Goal: Information Seeking & Learning: Understand process/instructions

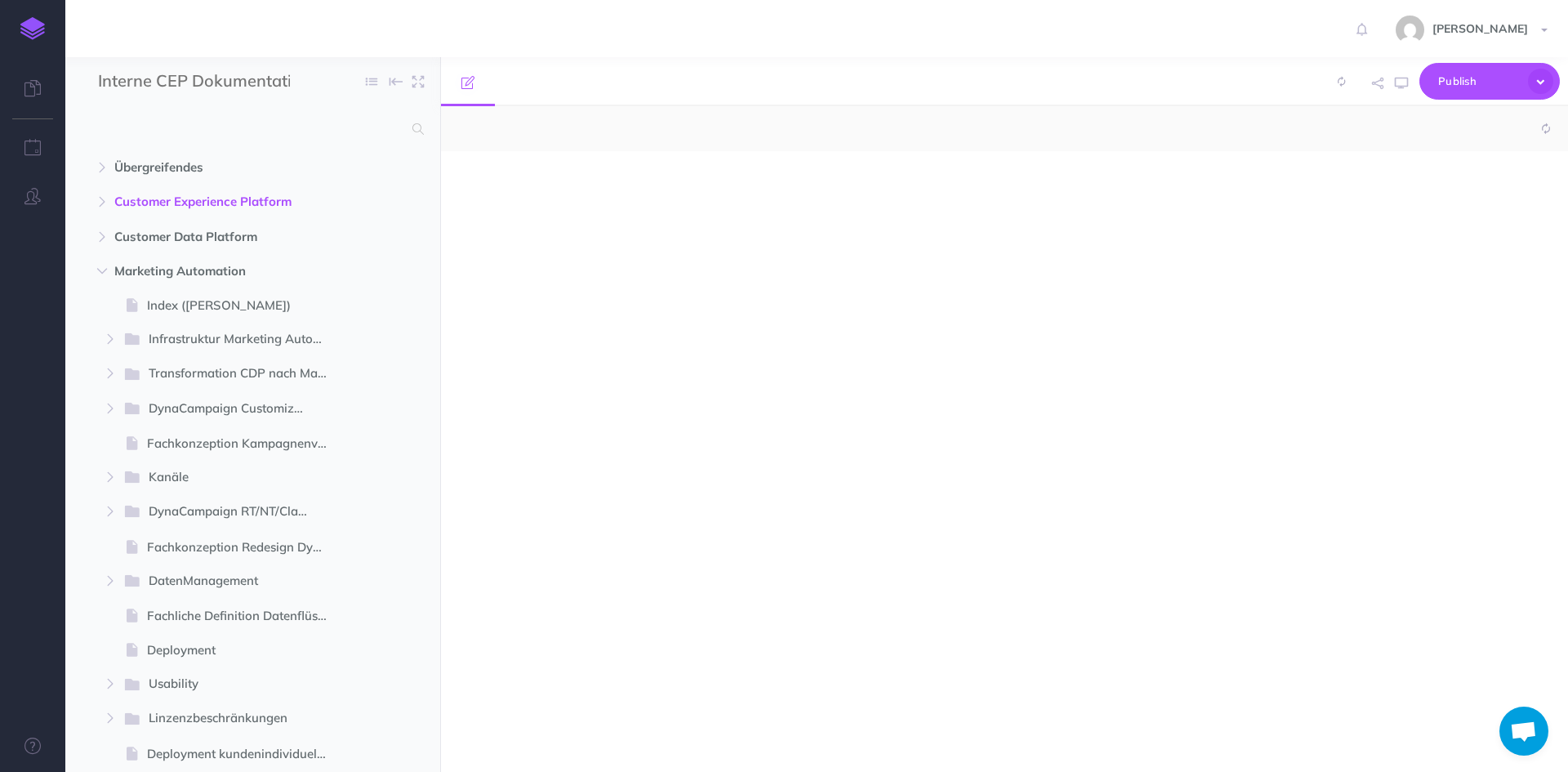
select select "null"
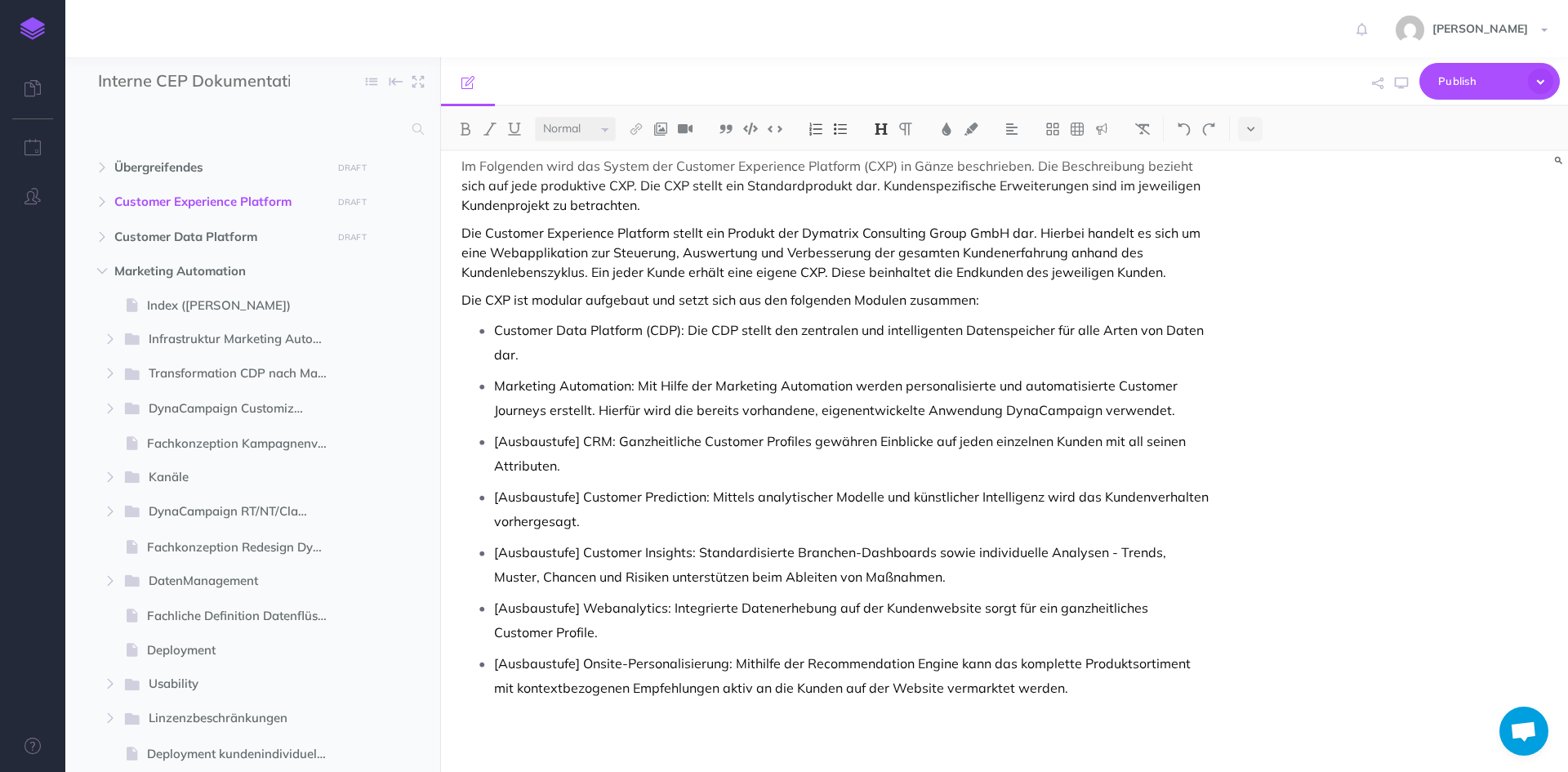
click at [94, 271] on button "button" at bounding box center [102, 271] width 30 height 19
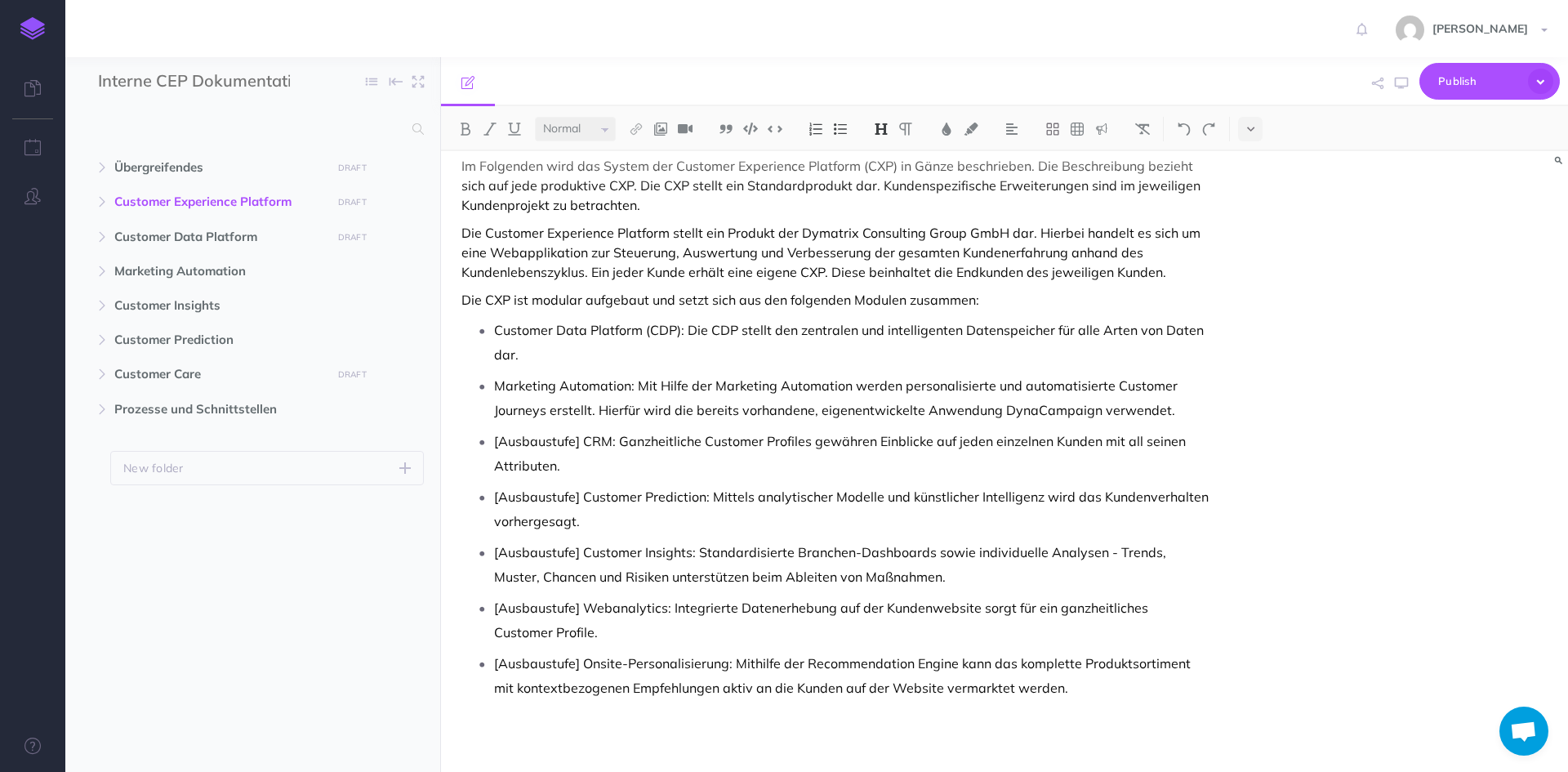
click at [97, 372] on icon "button" at bounding box center [101, 373] width 10 height 10
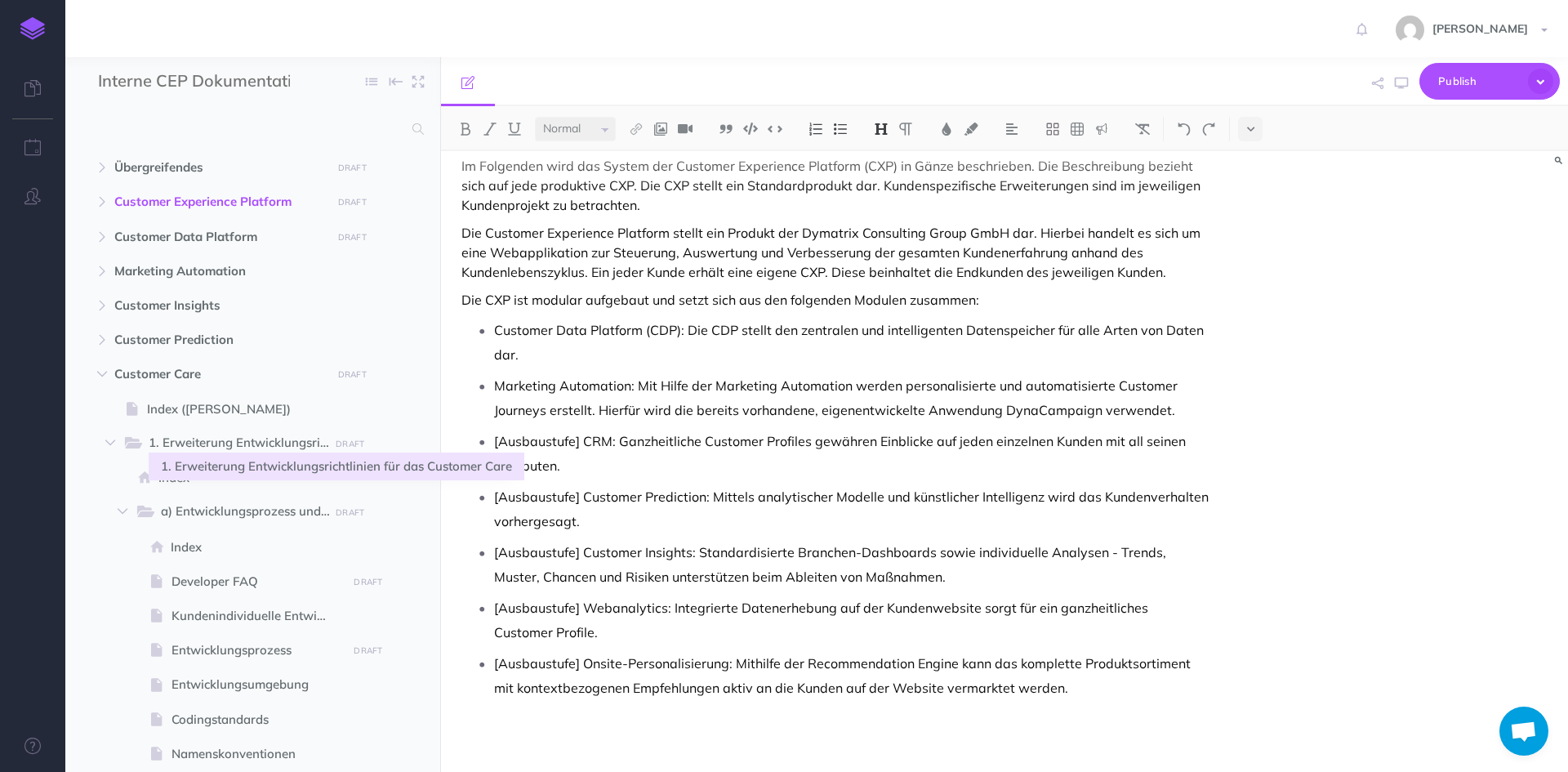
click at [190, 453] on span "1. Erweiterung Entwicklungsrichtlinien für das Customer Care" at bounding box center [246, 443] width 195 height 21
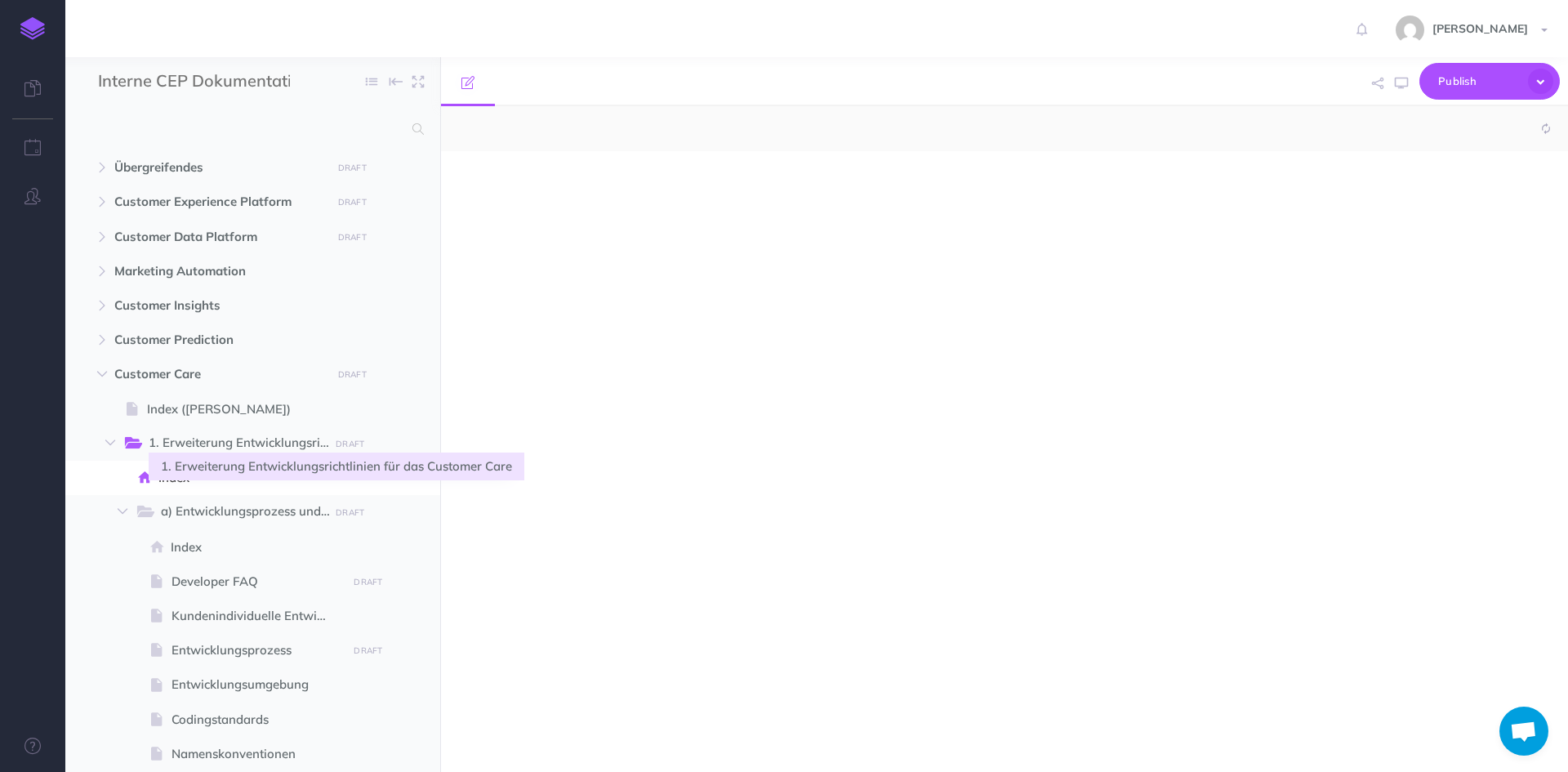
select select "null"
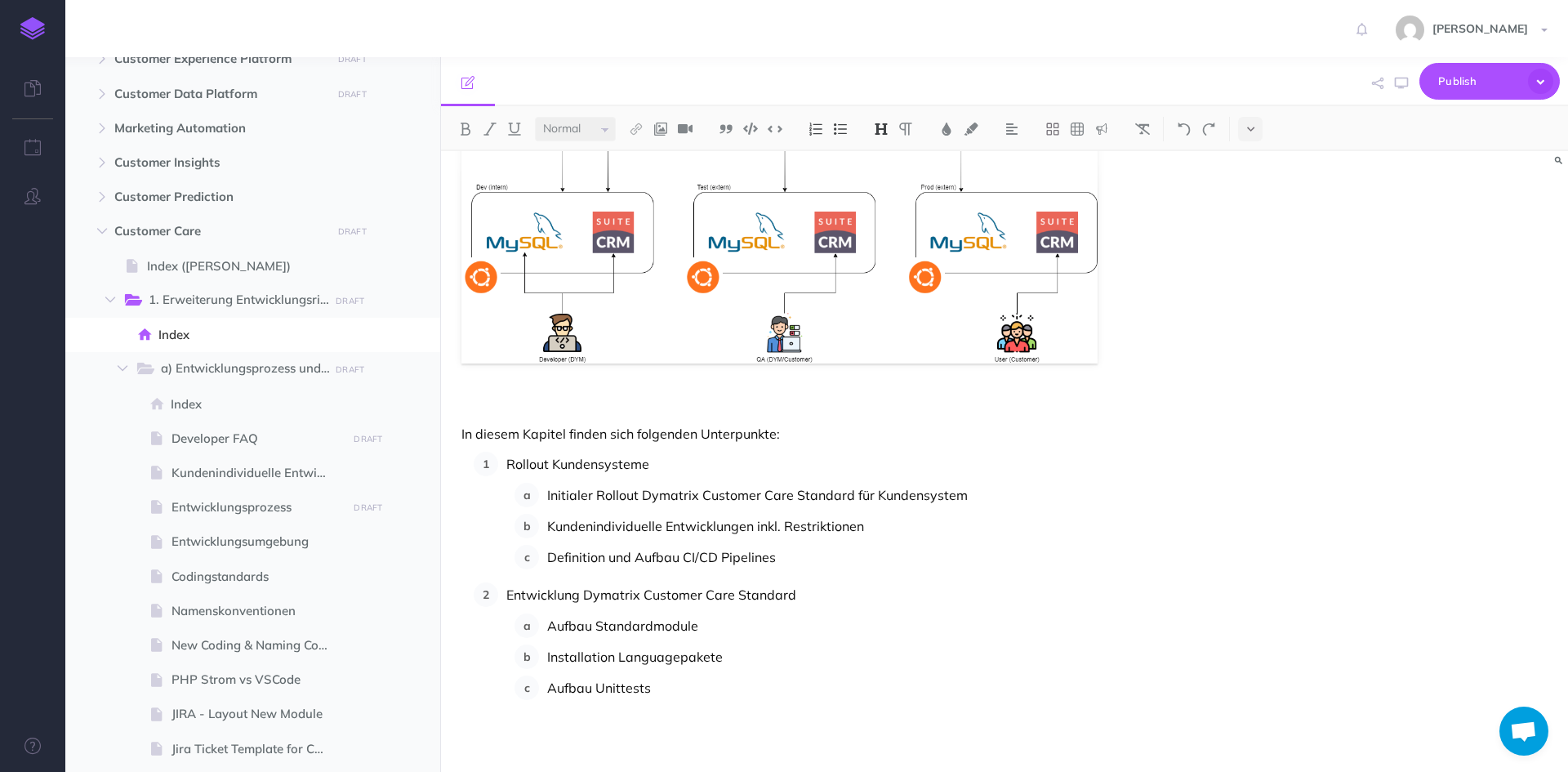
scroll to position [163, 0]
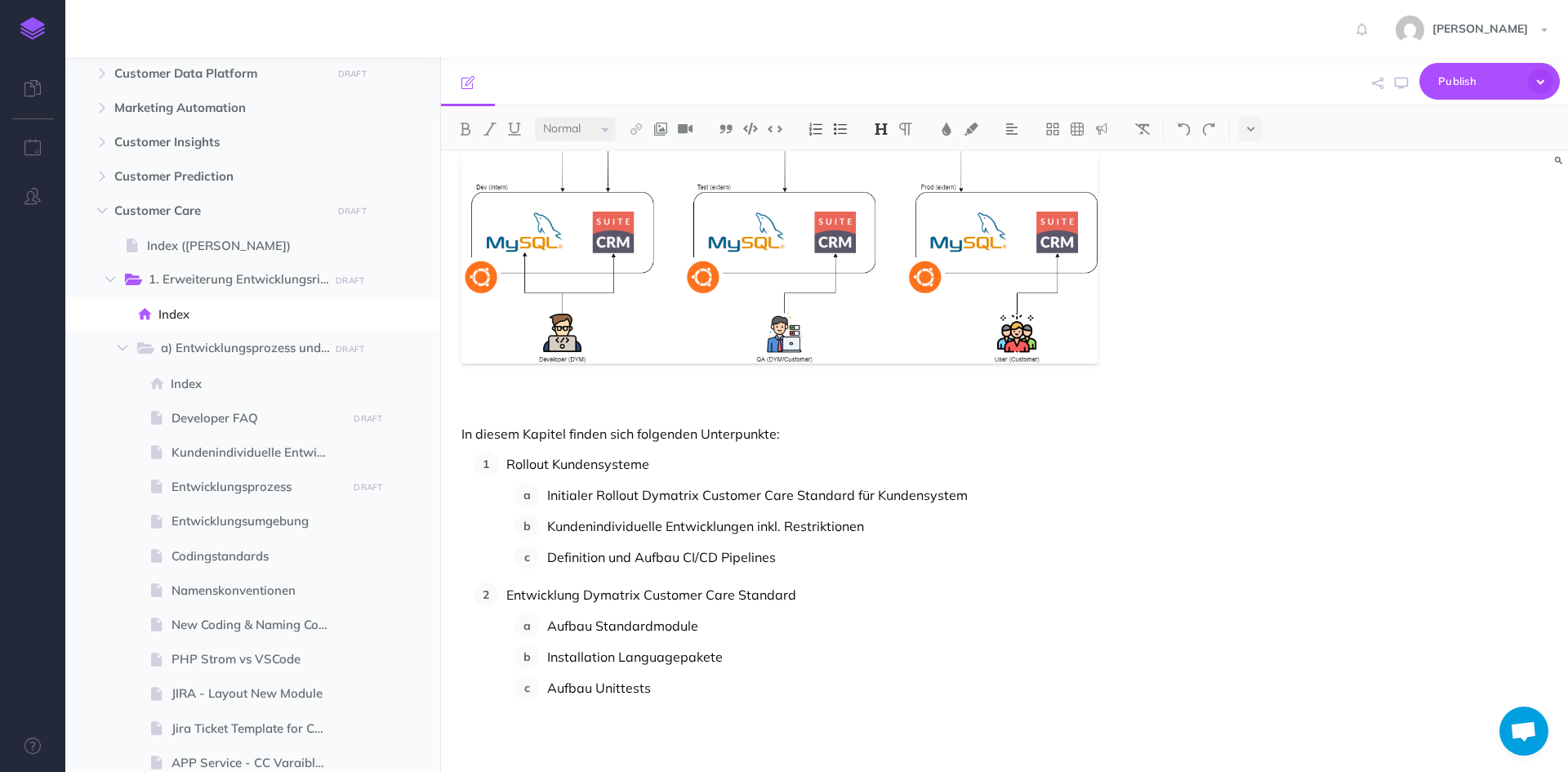
click at [255, 488] on span "Entwicklungsprozess" at bounding box center [256, 487] width 170 height 19
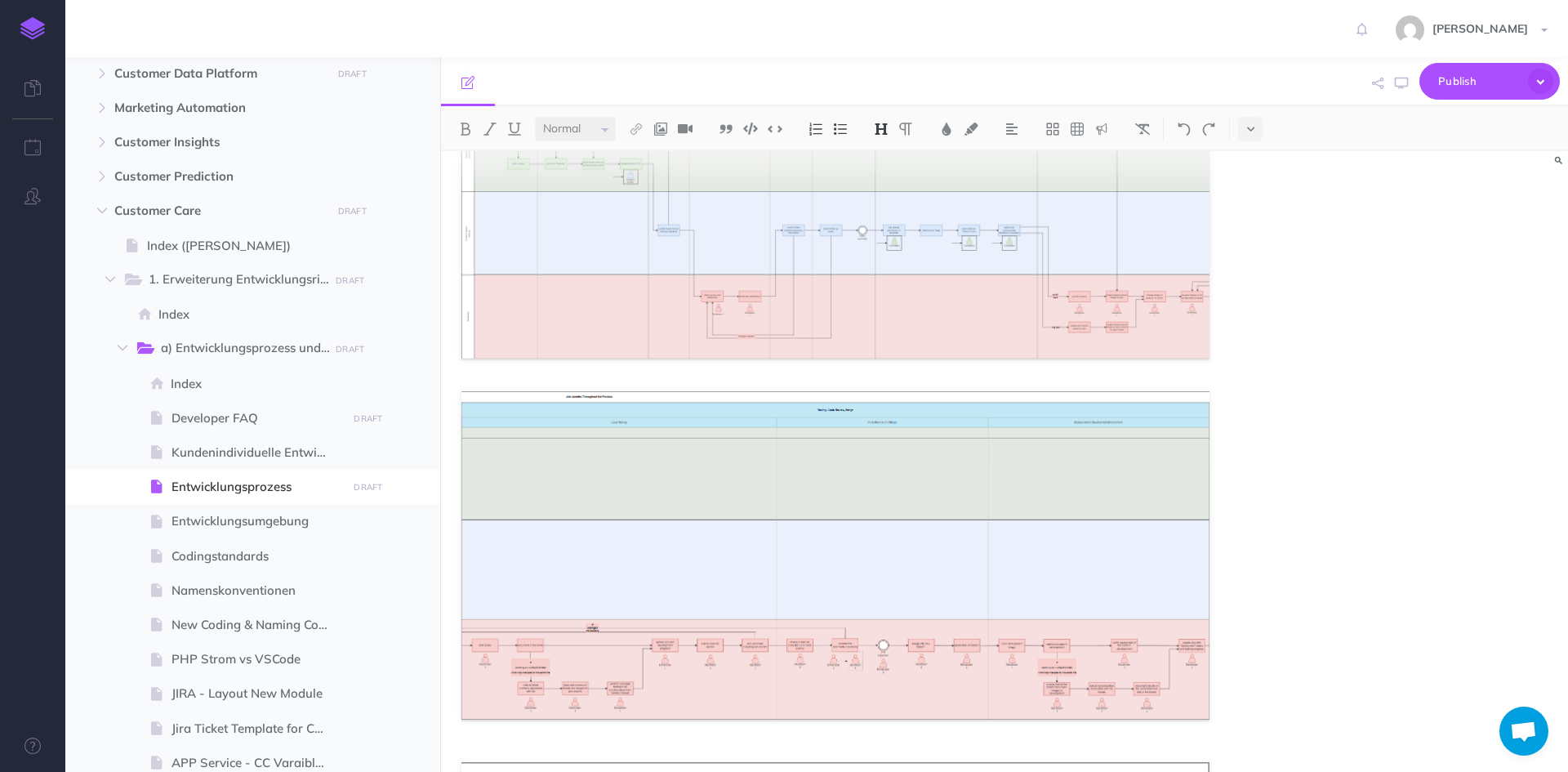
scroll to position [11737, 0]
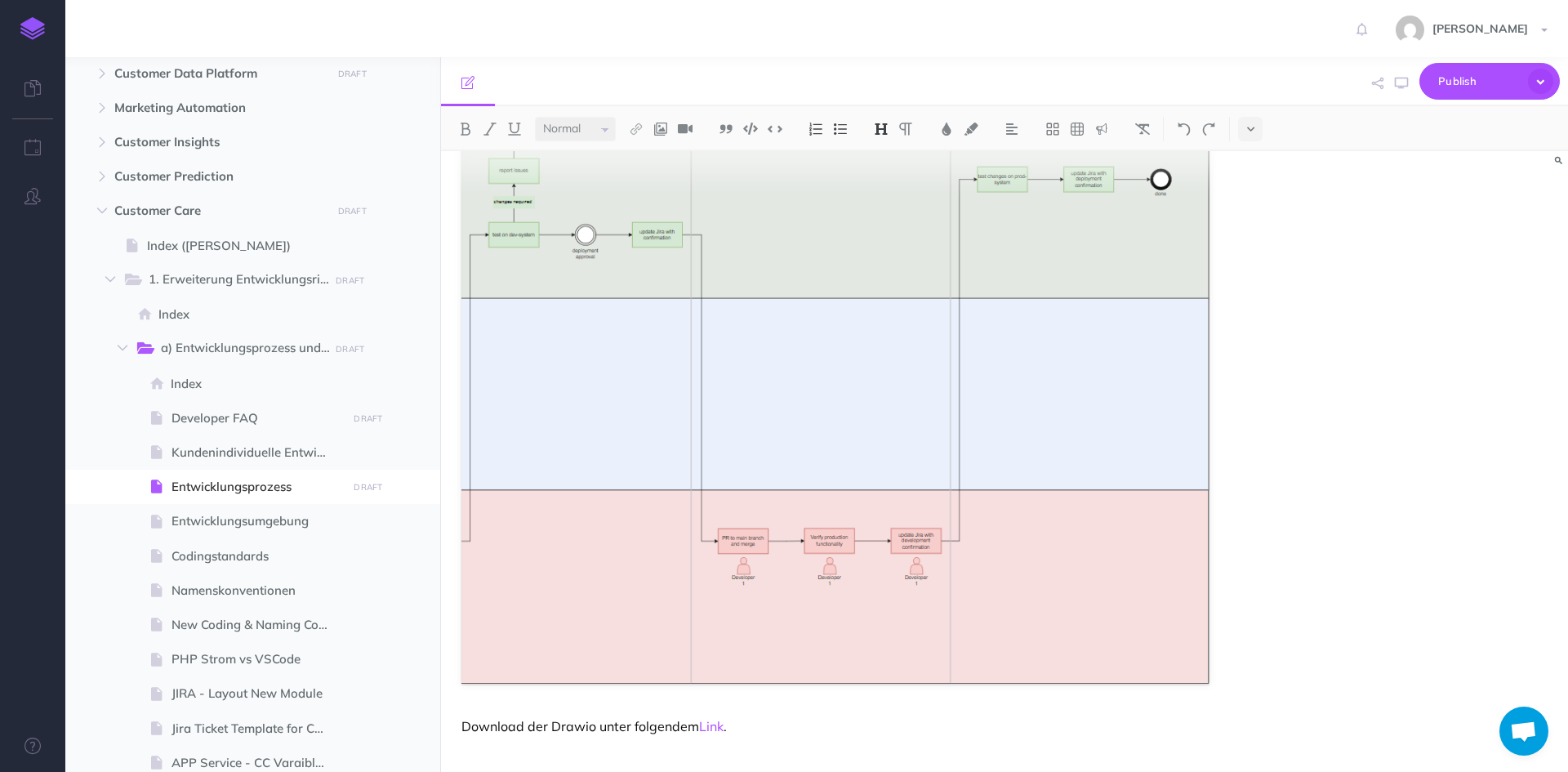
click at [711, 716] on p "Download der Drawio unter folgendem Link ." at bounding box center [836, 726] width 748 height 19
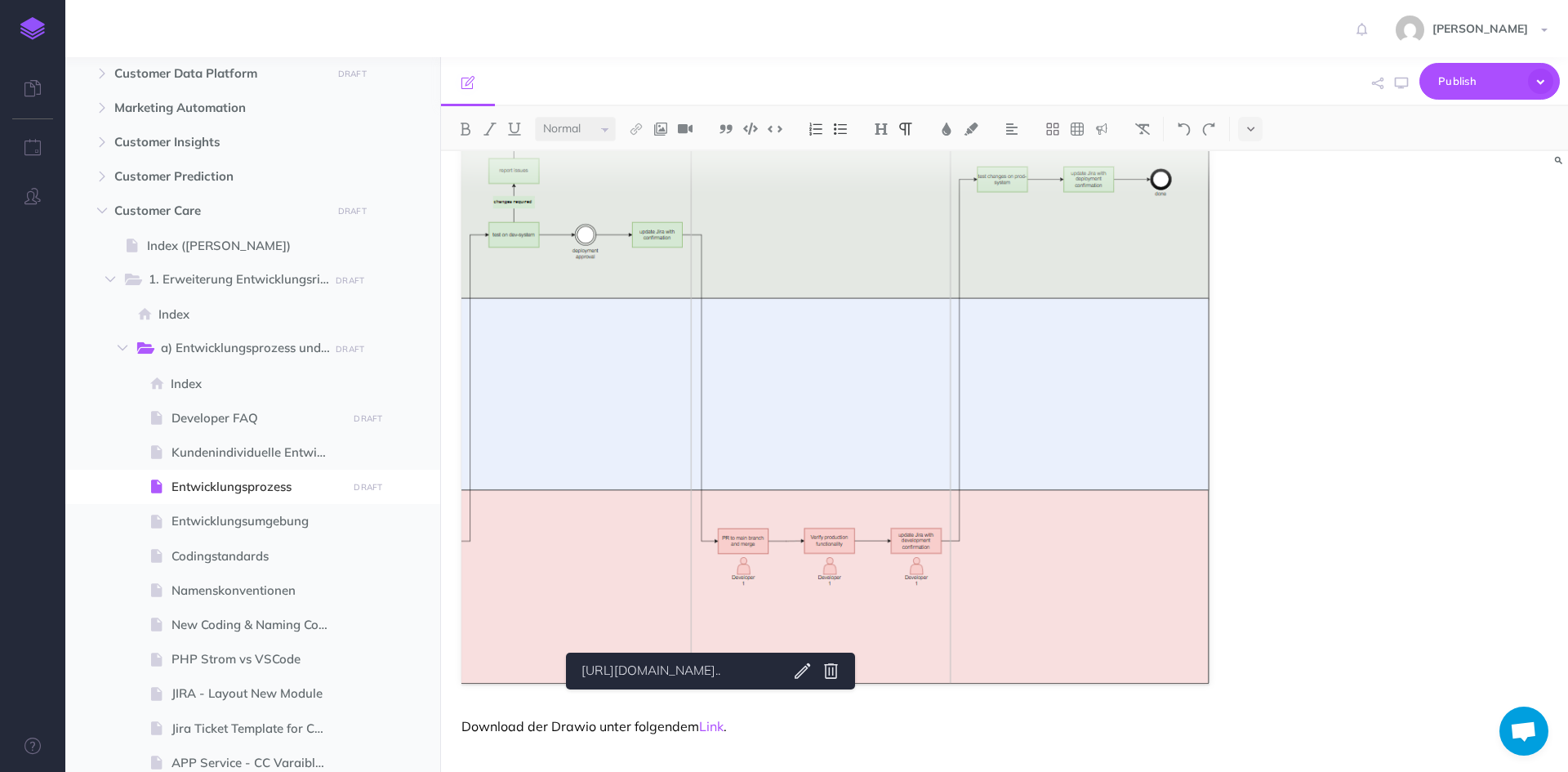
click at [713, 718] on link "Link" at bounding box center [711, 726] width 24 height 17
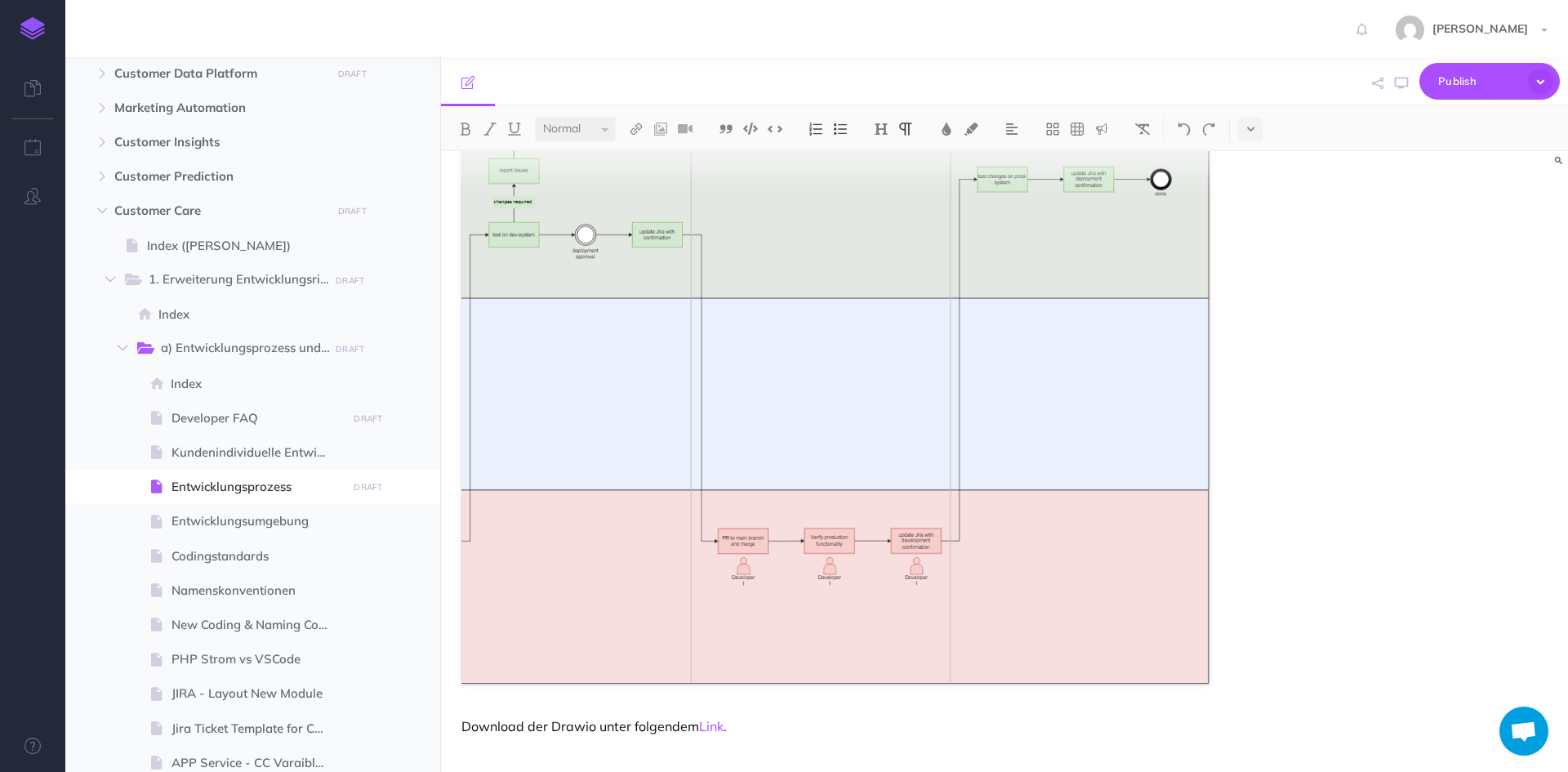
click at [713, 718] on link "Link" at bounding box center [711, 726] width 24 height 17
click at [752, 716] on p "Download der Drawio unter folgendem Link ." at bounding box center [836, 726] width 748 height 19
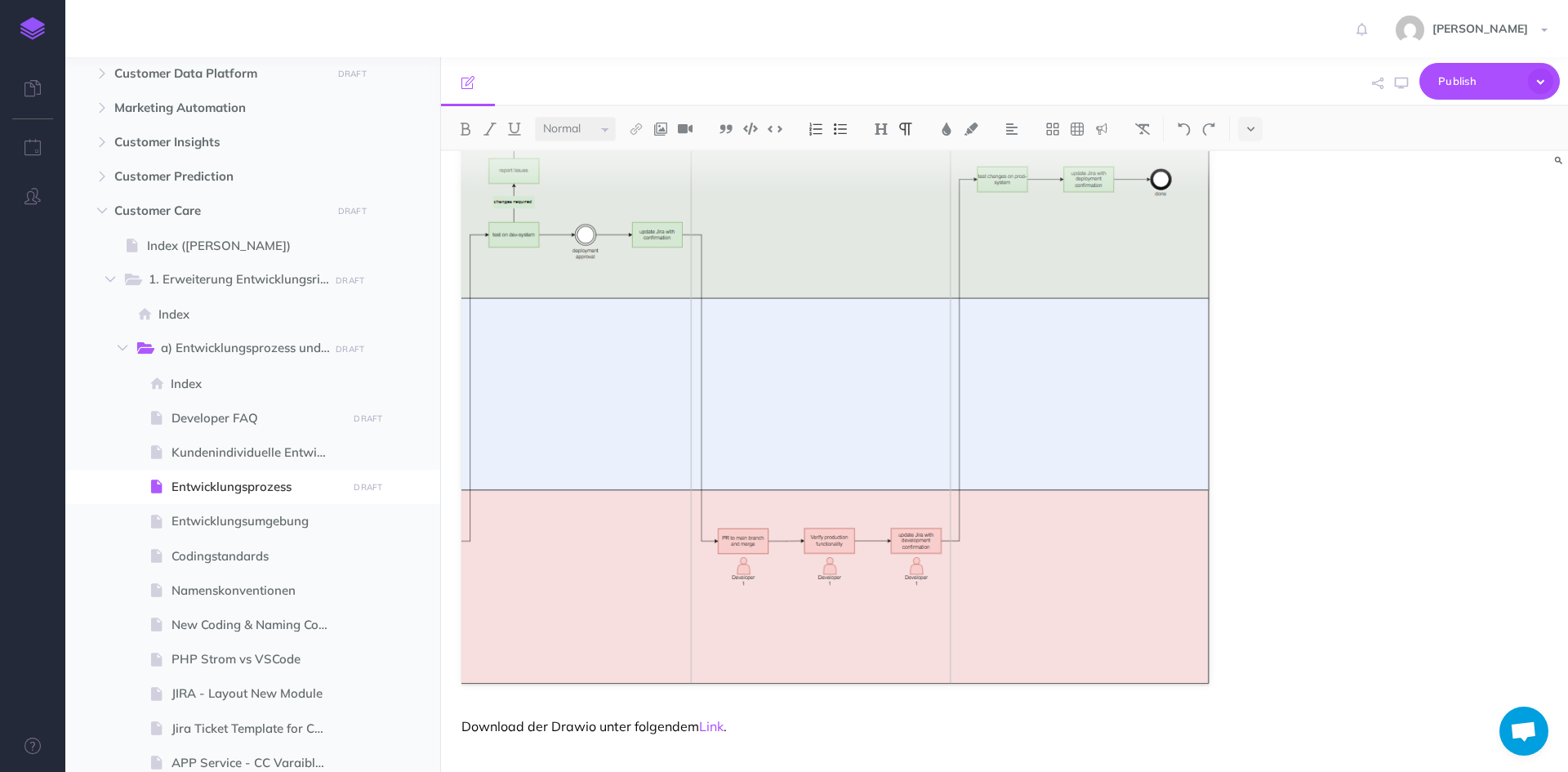
click at [704, 718] on link "Link" at bounding box center [711, 726] width 24 height 17
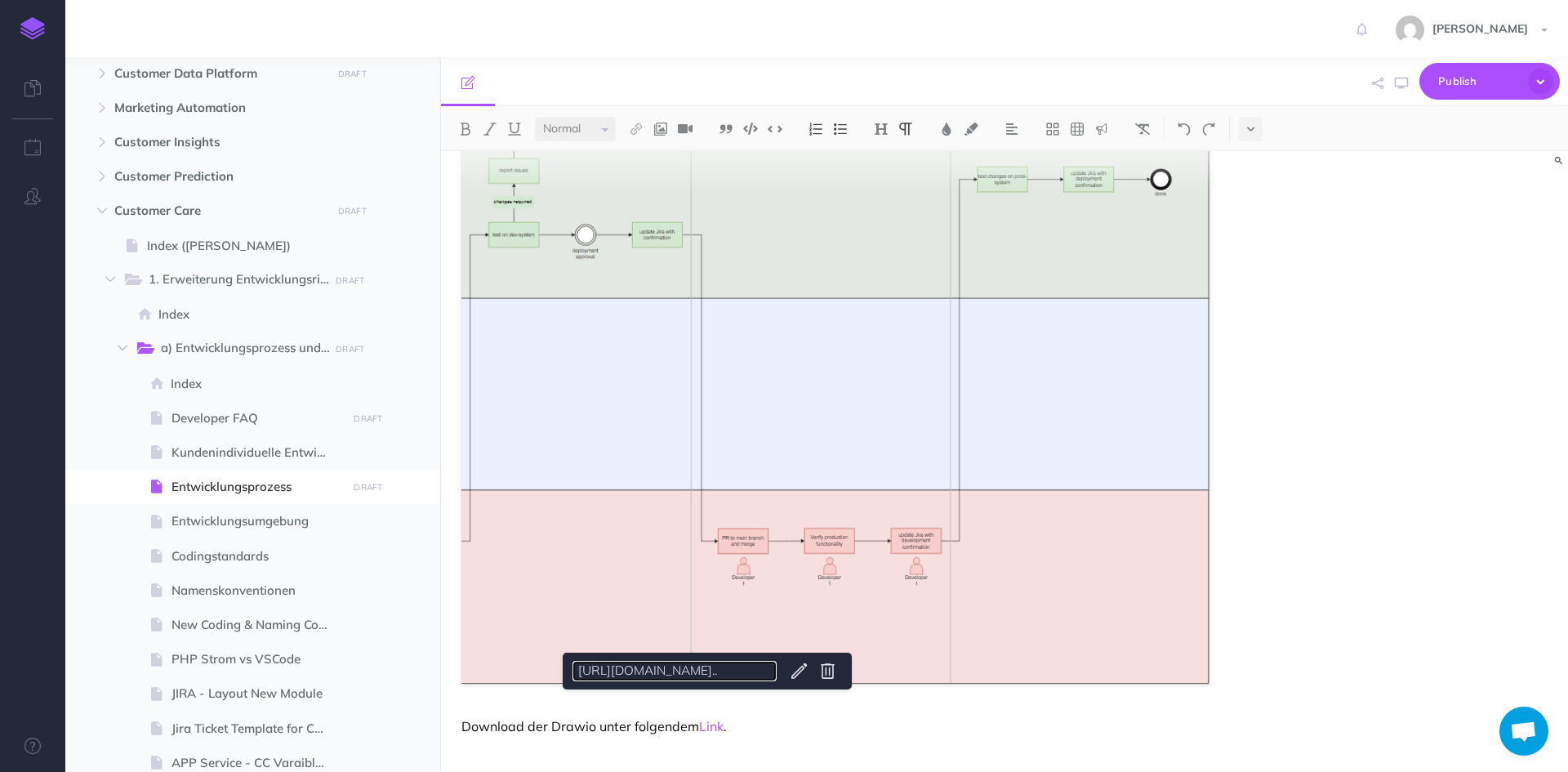
click at [672, 662] on link "[URL][DOMAIN_NAME].." at bounding box center [675, 671] width 205 height 20
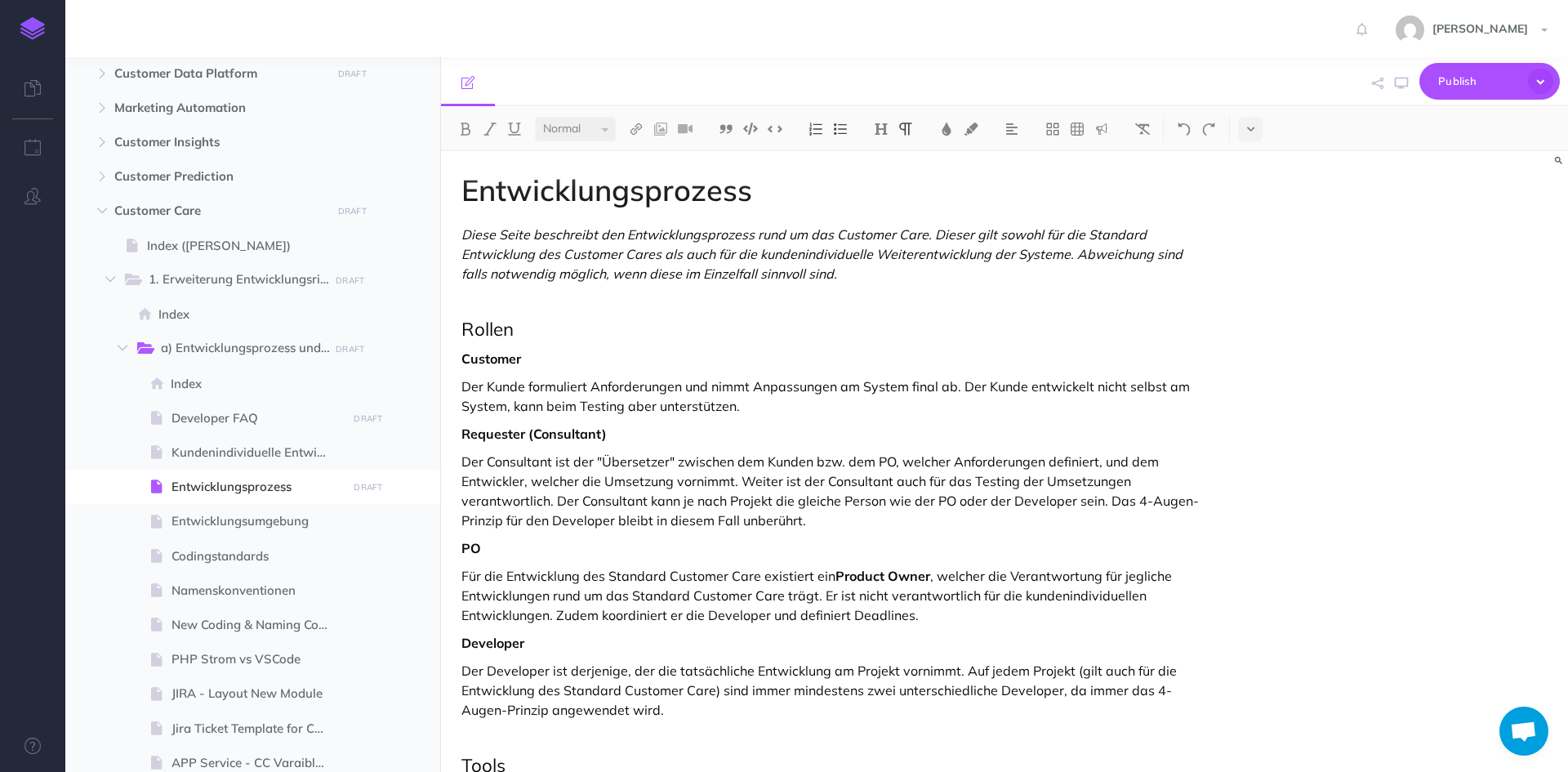
scroll to position [0, 0]
click at [801, 515] on p "Der Consultant ist der "Übersetzer" zwischen dem Kunden bzw. dem PO, welcher An…" at bounding box center [836, 492] width 748 height 79
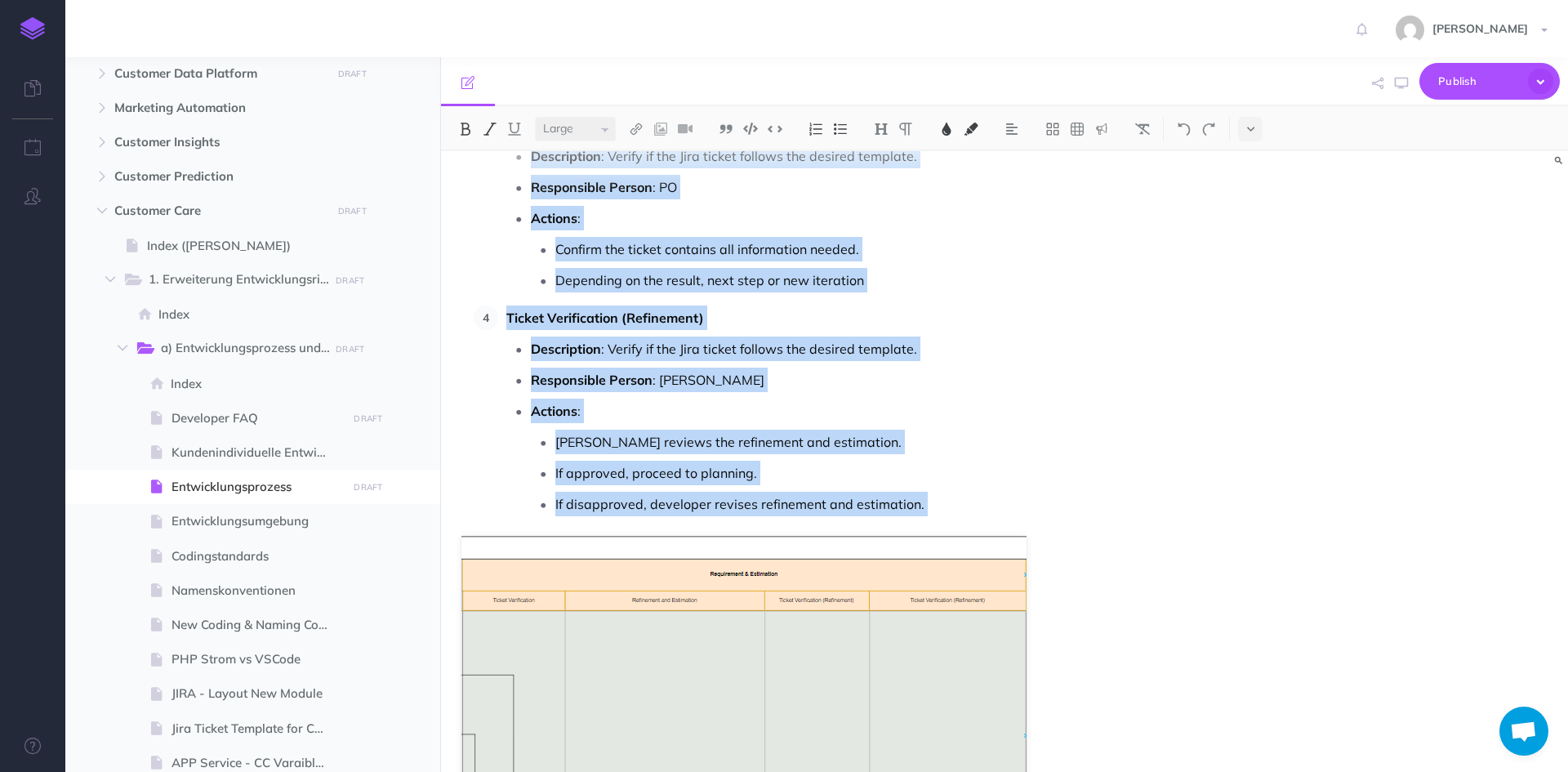
scroll to position [3839, 0]
copy div "Loremipsumdolorsita Conse Adipi elitseddoe tem Incididuntutlaboree dolo ma ali …"
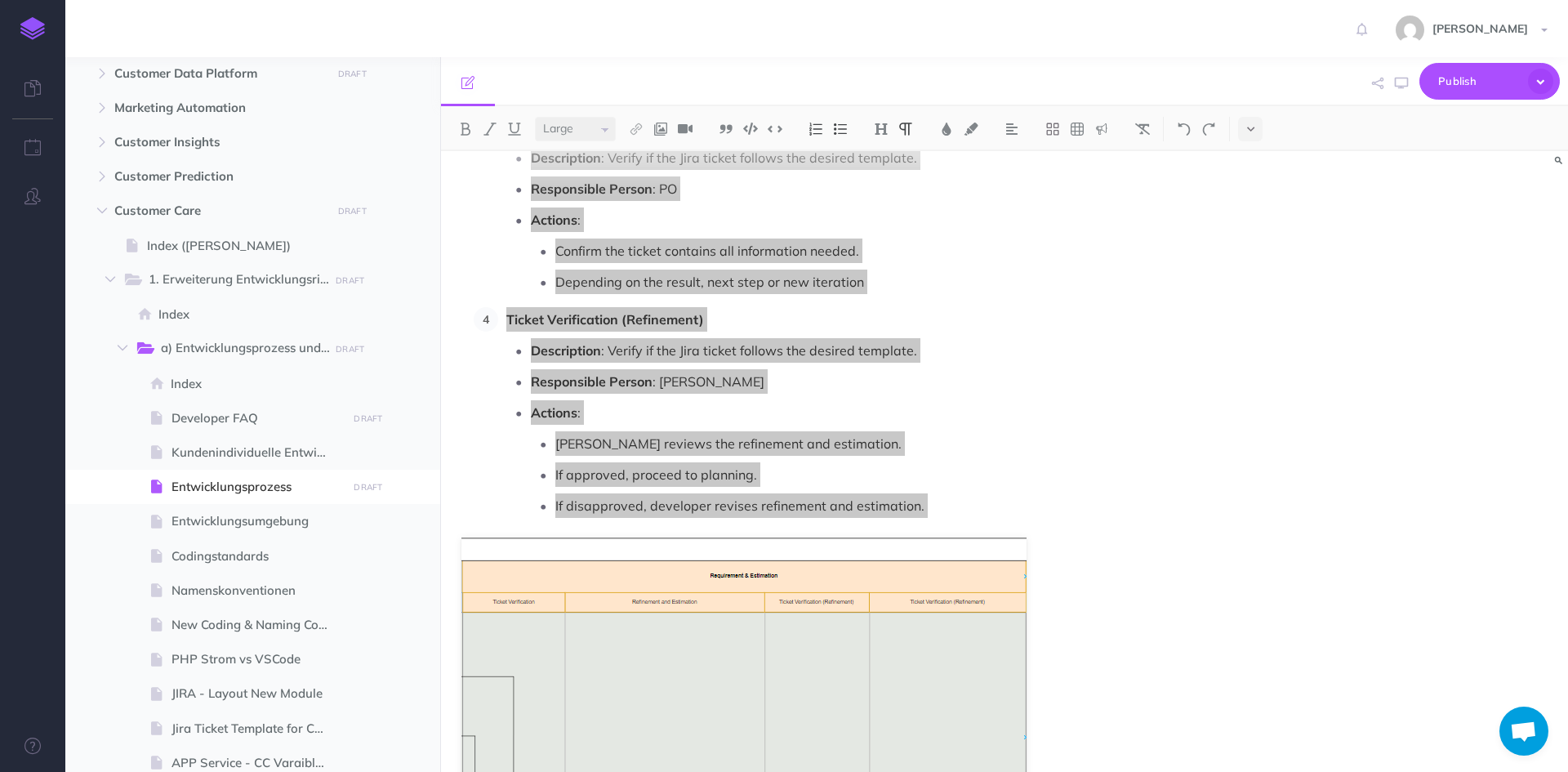
select select "null"
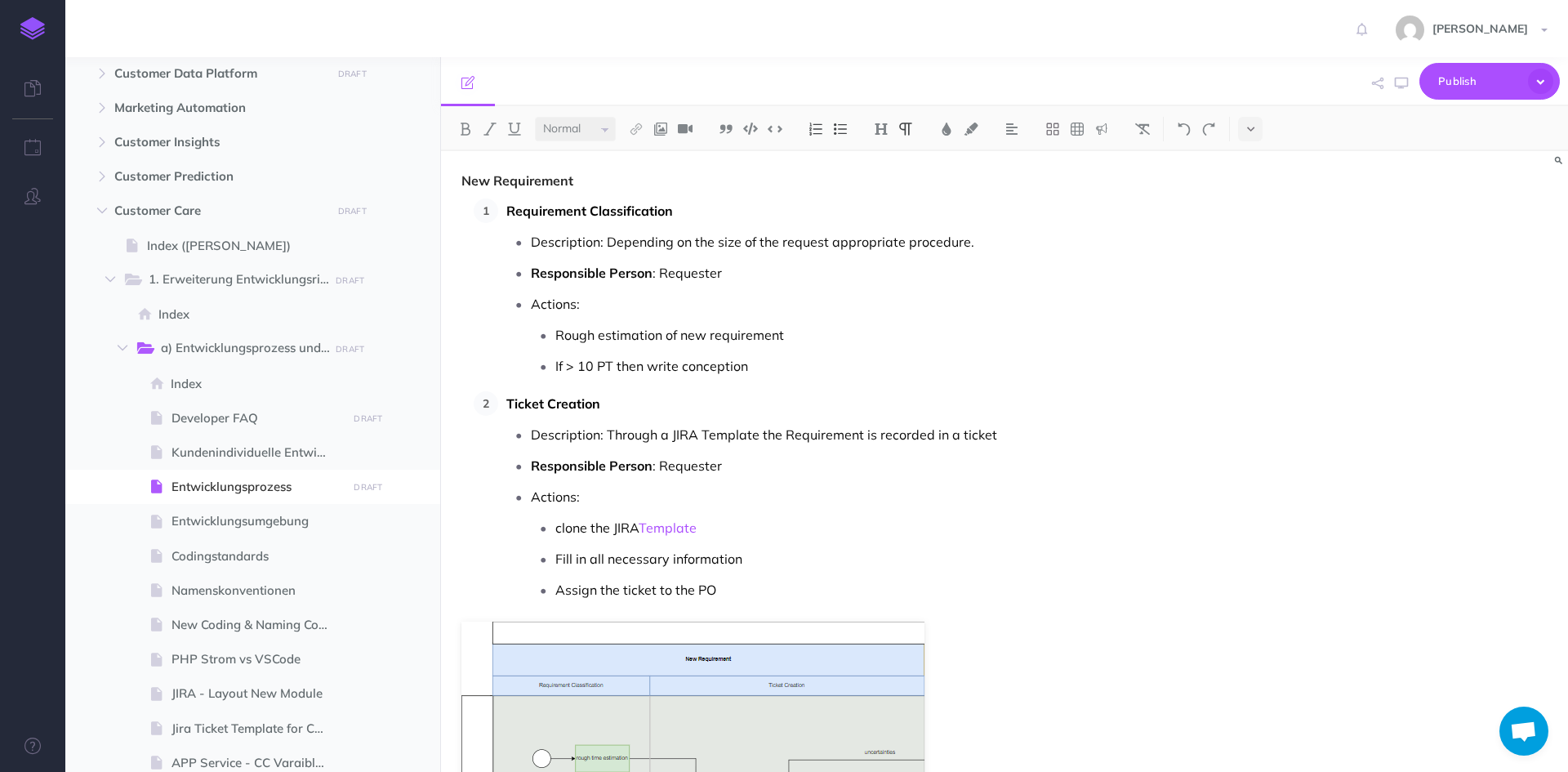
scroll to position [2205, 0]
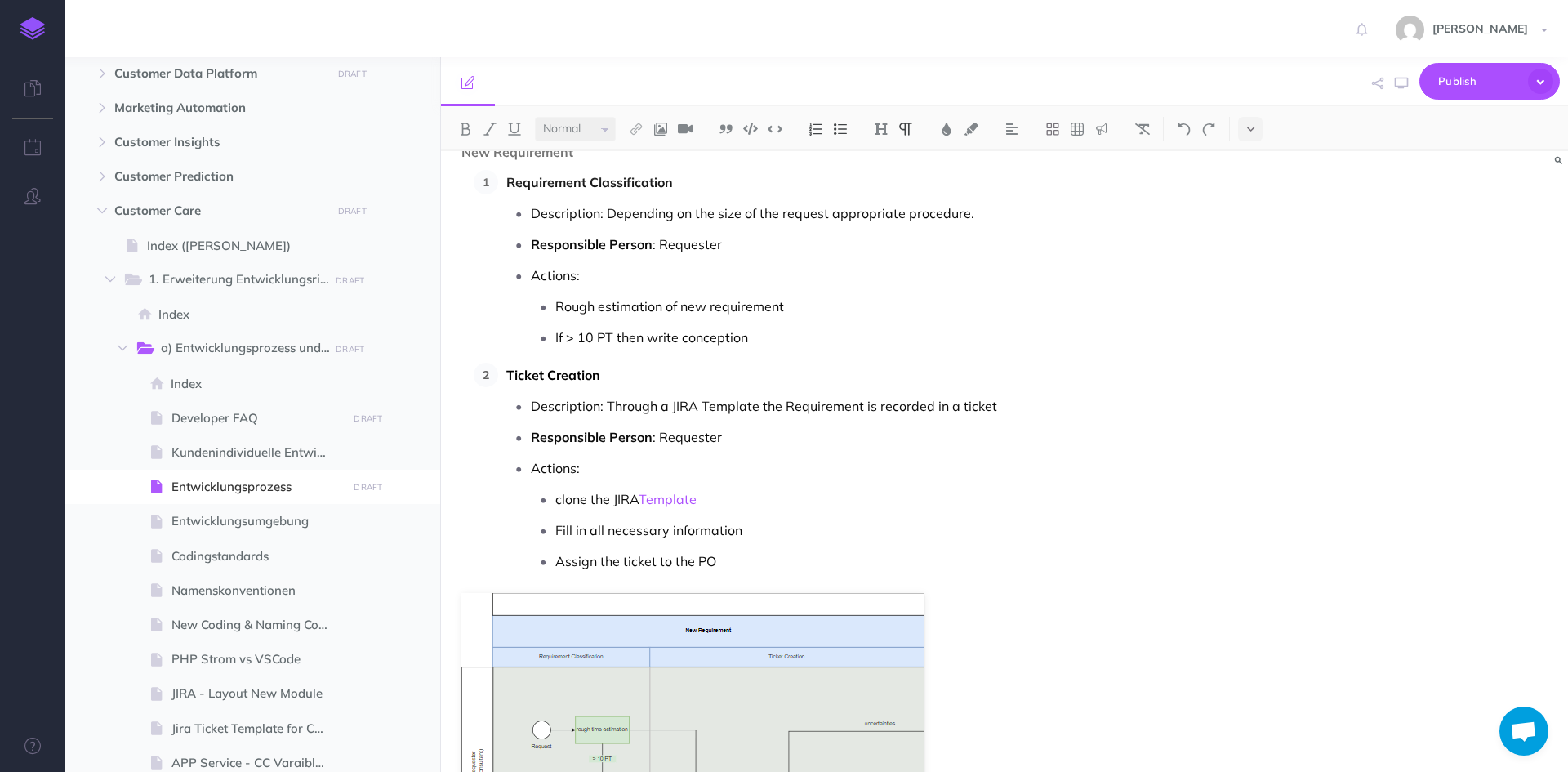
click at [237, 512] on span "Entwicklungsumgebung" at bounding box center [256, 521] width 170 height 19
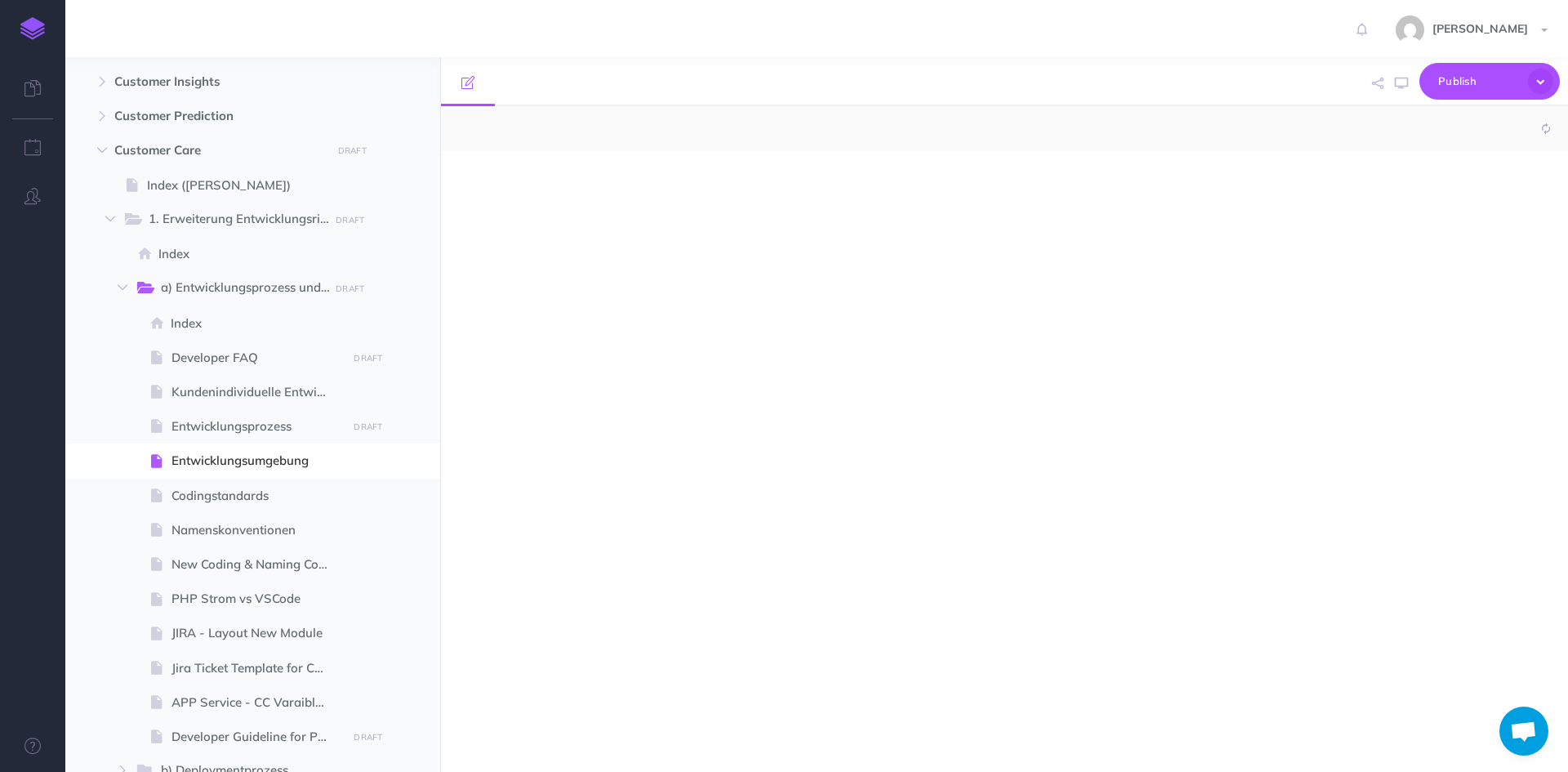
scroll to position [245, 0]
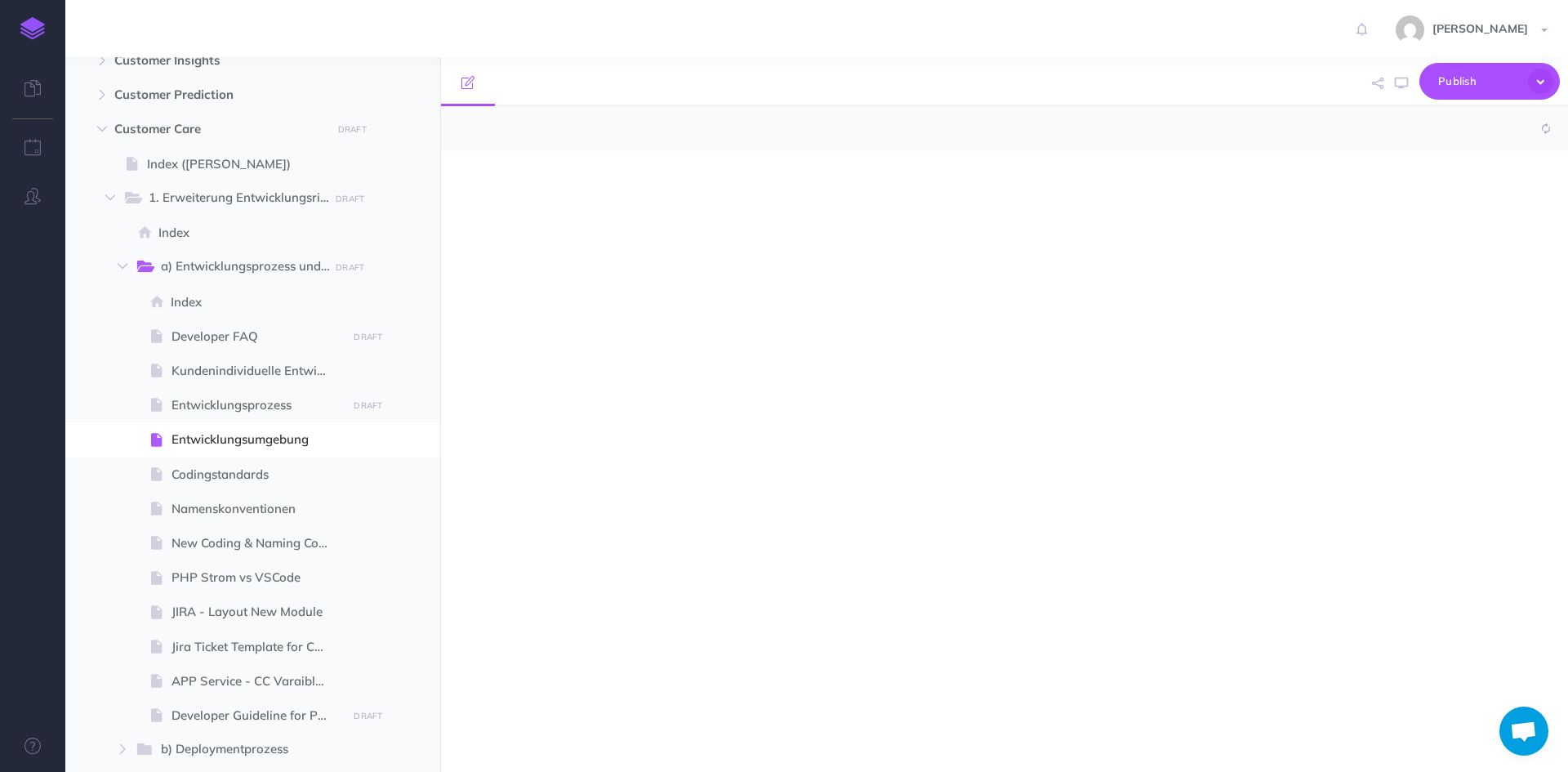
select select "null"
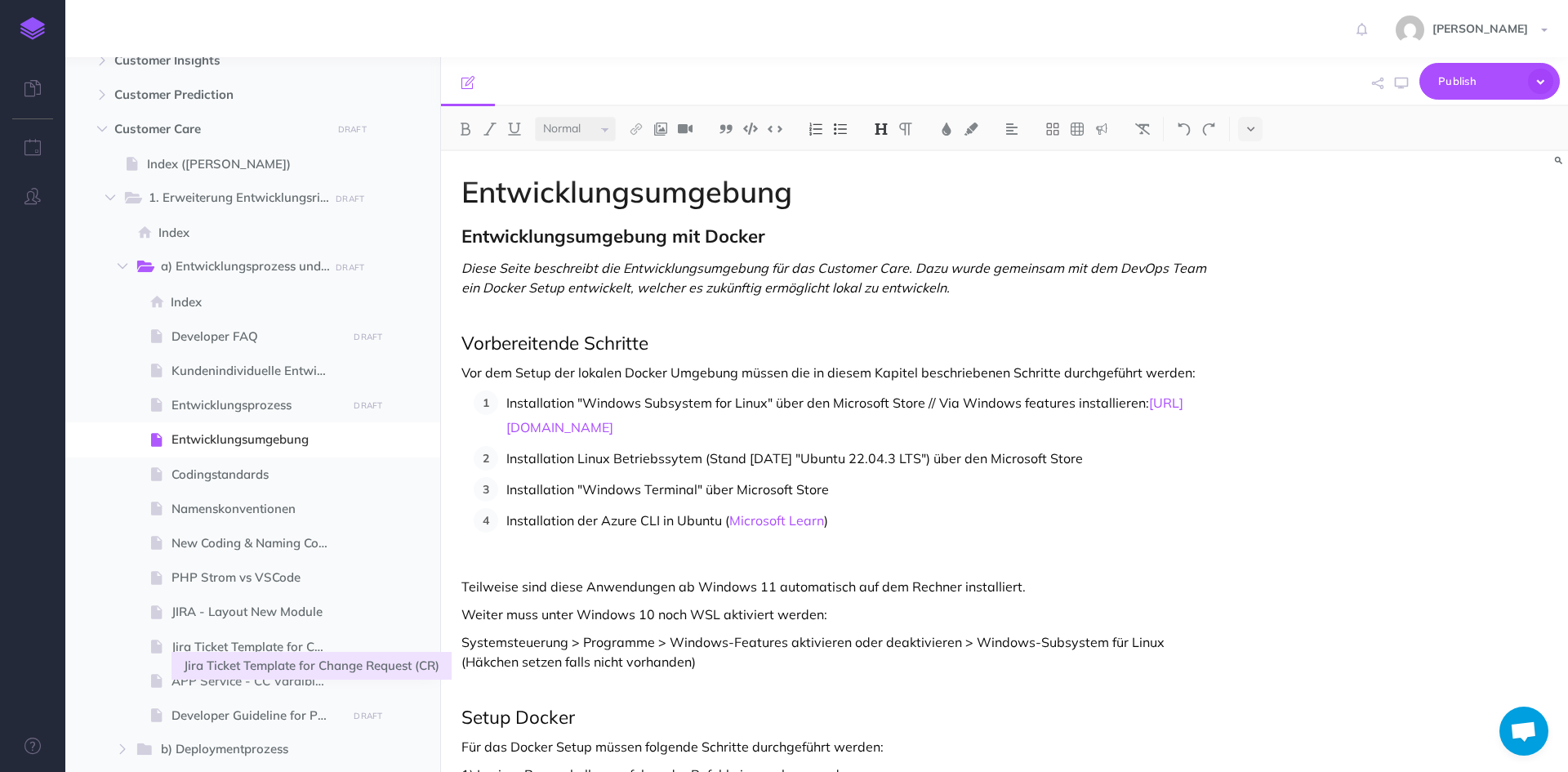
scroll to position [327, 0]
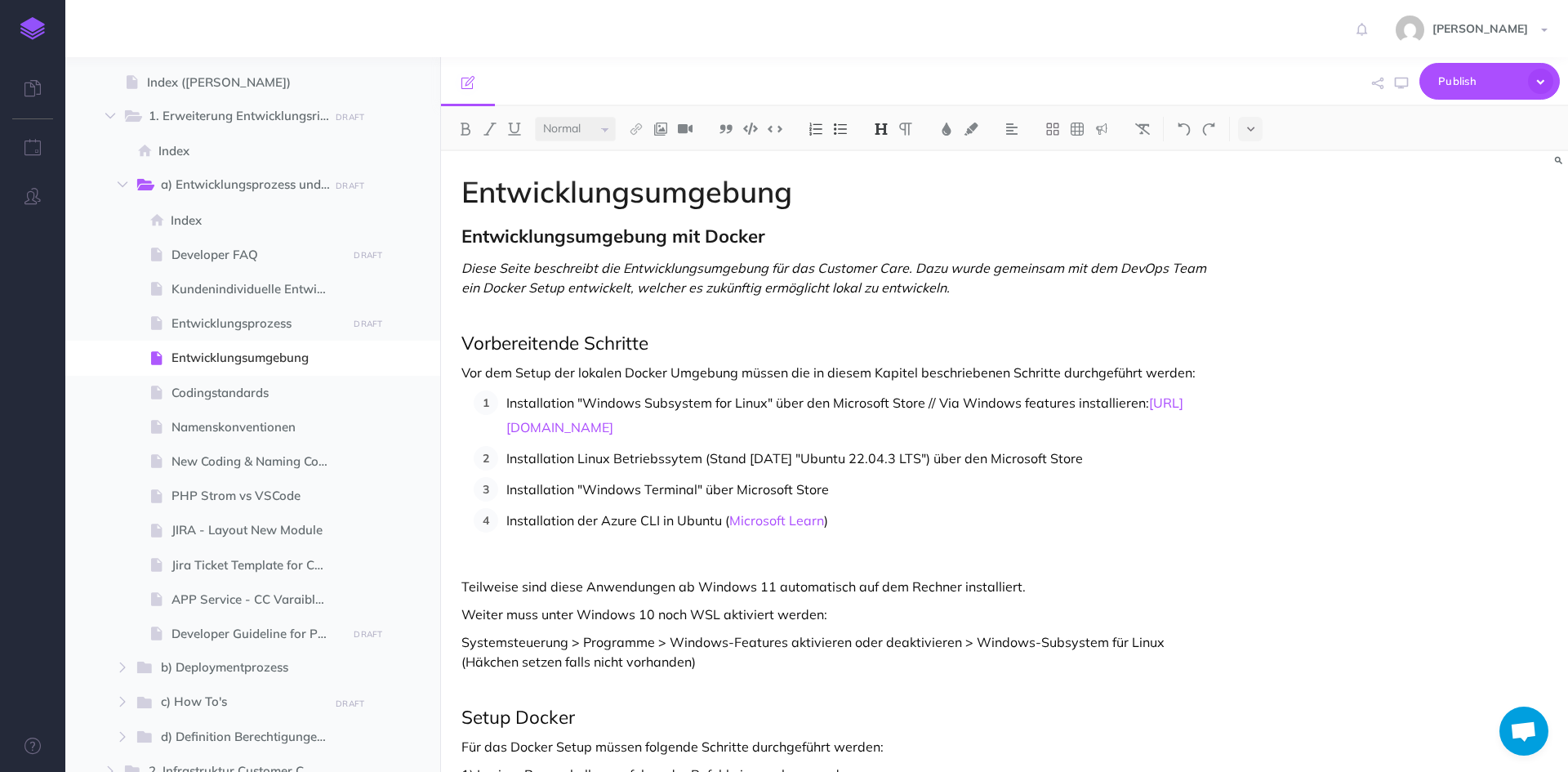
click at [214, 143] on span "Index" at bounding box center [250, 151] width 184 height 19
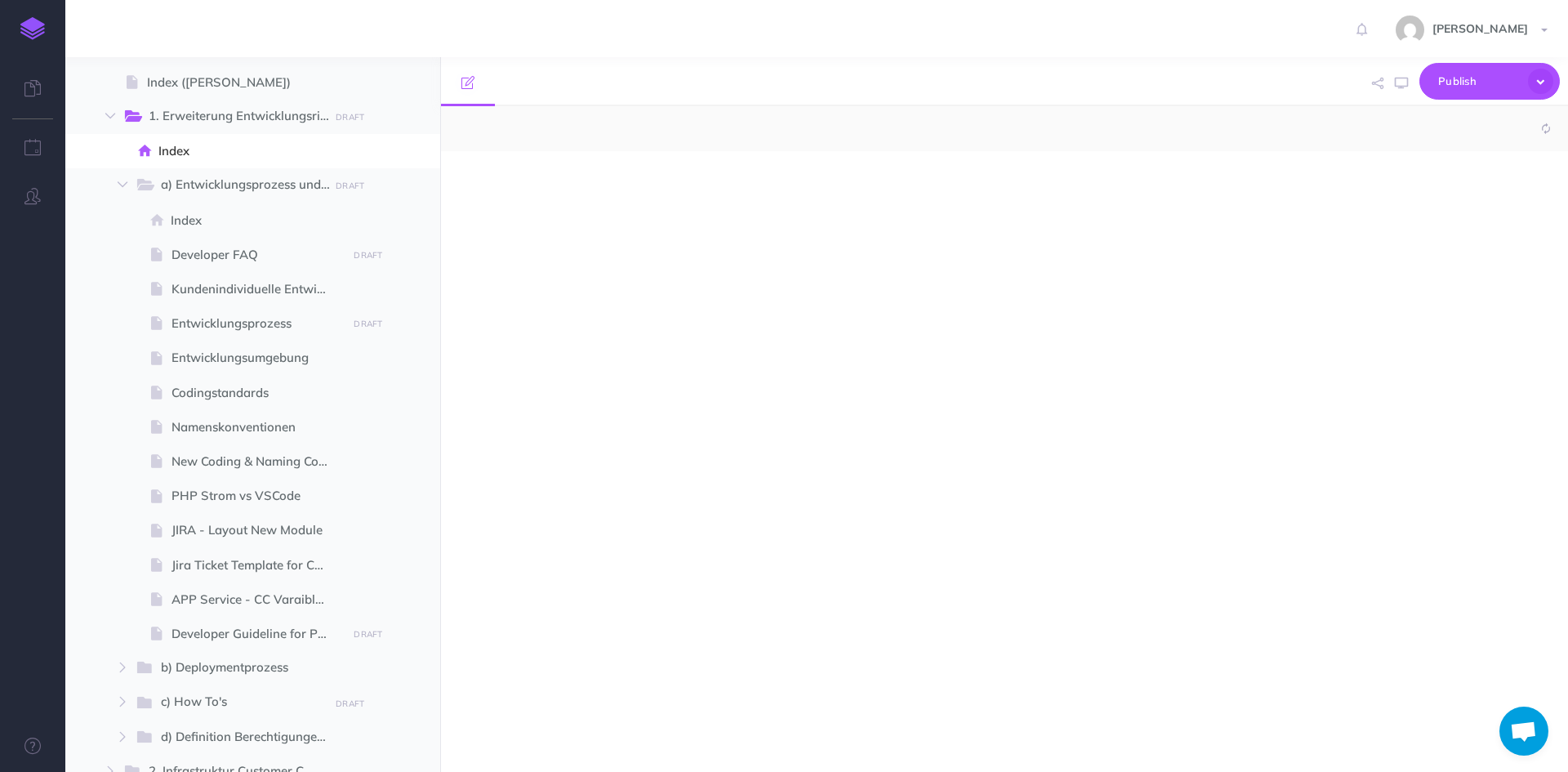
select select "null"
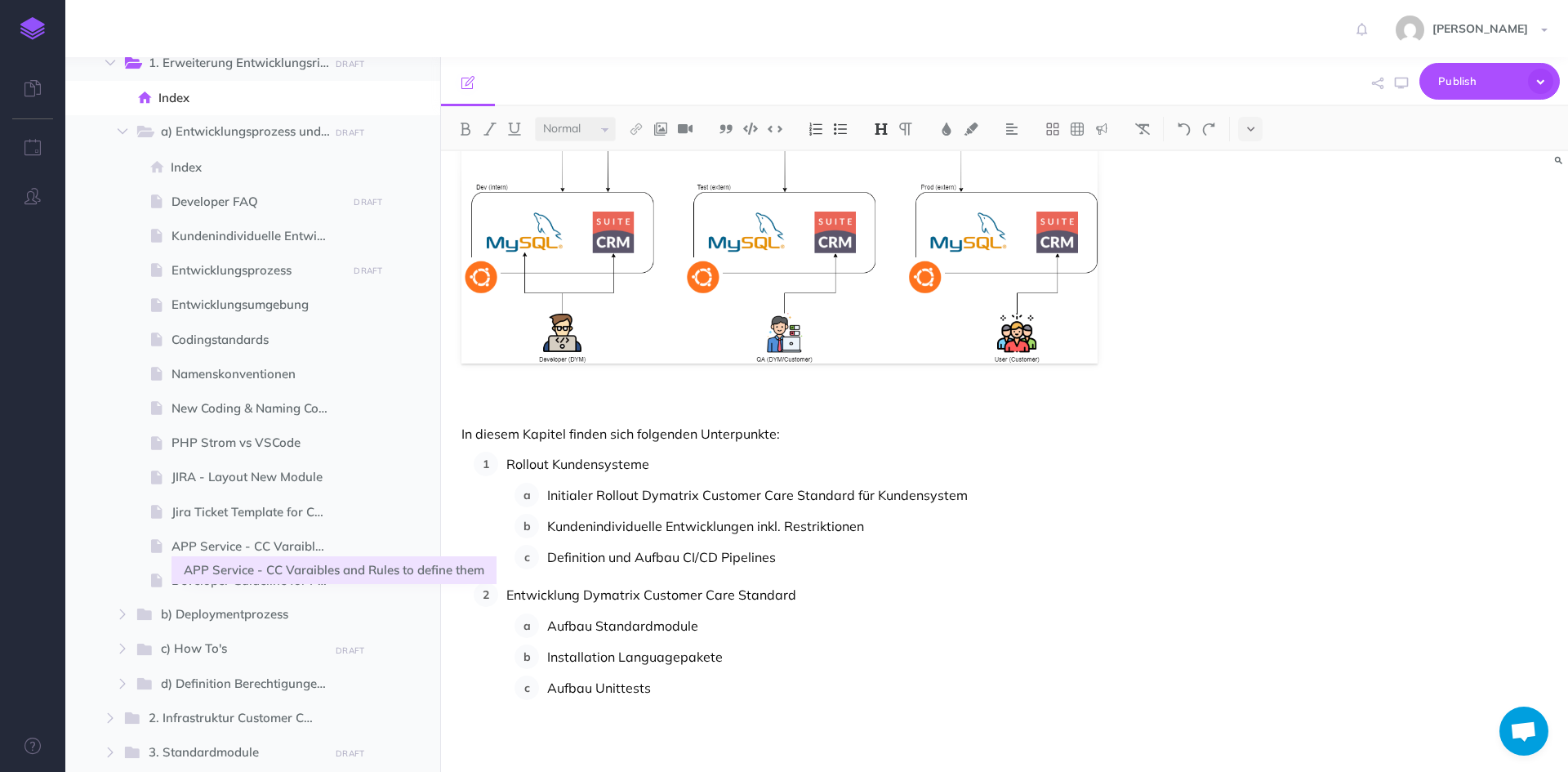
scroll to position [408, 0]
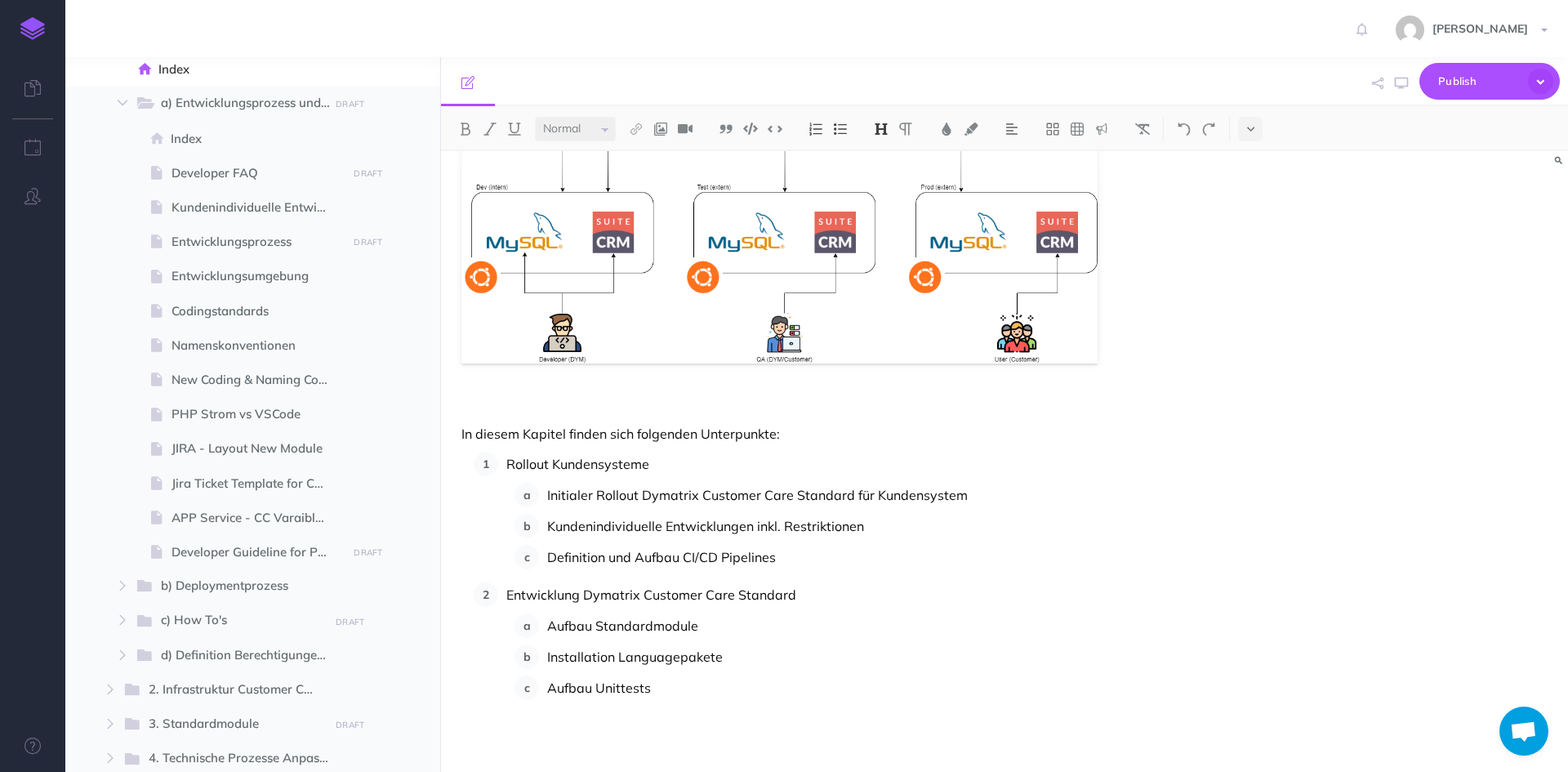
click at [158, 583] on span at bounding box center [148, 587] width 26 height 21
click at [121, 581] on icon "button" at bounding box center [122, 585] width 10 height 10
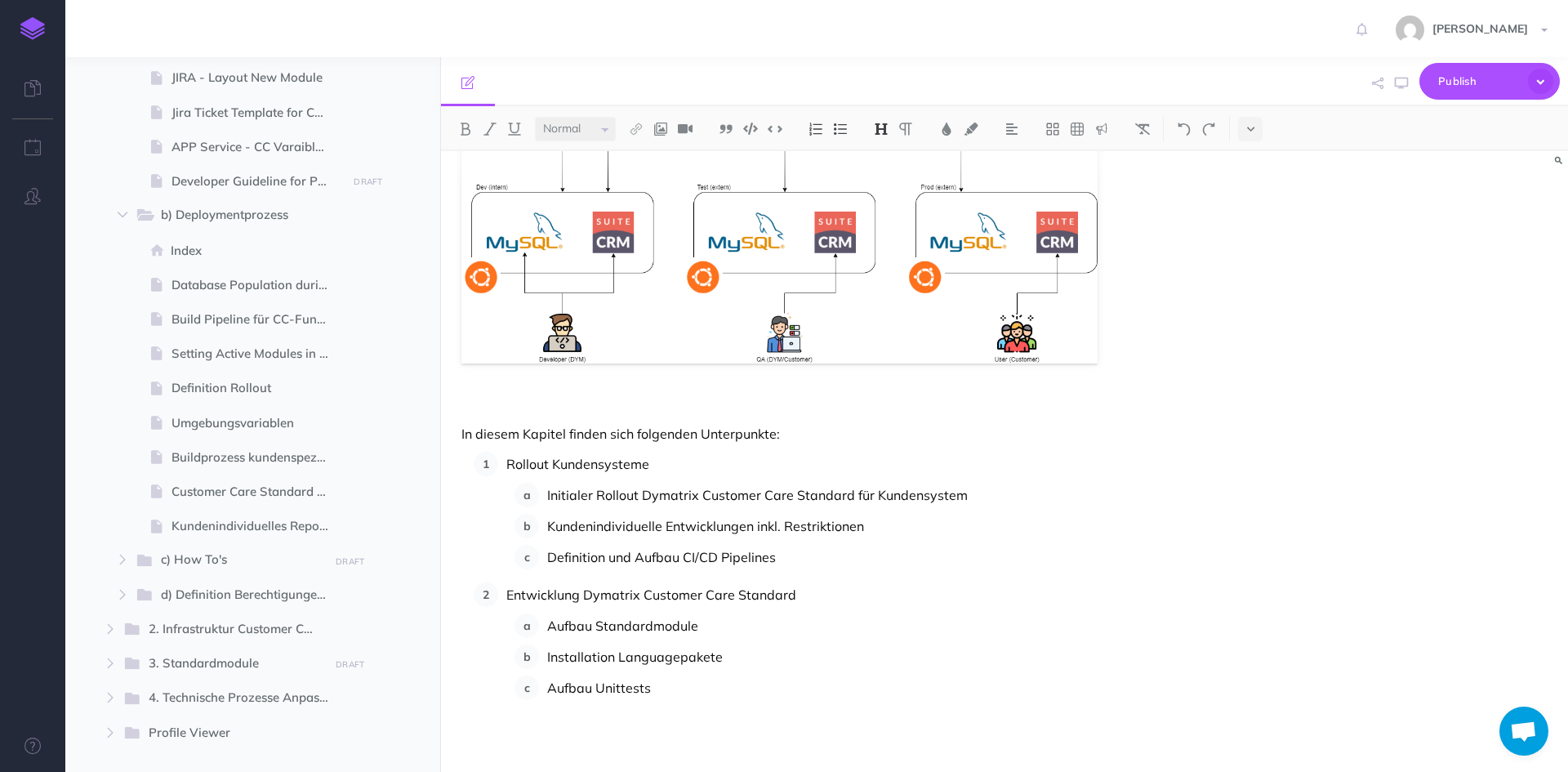
scroll to position [817, 0]
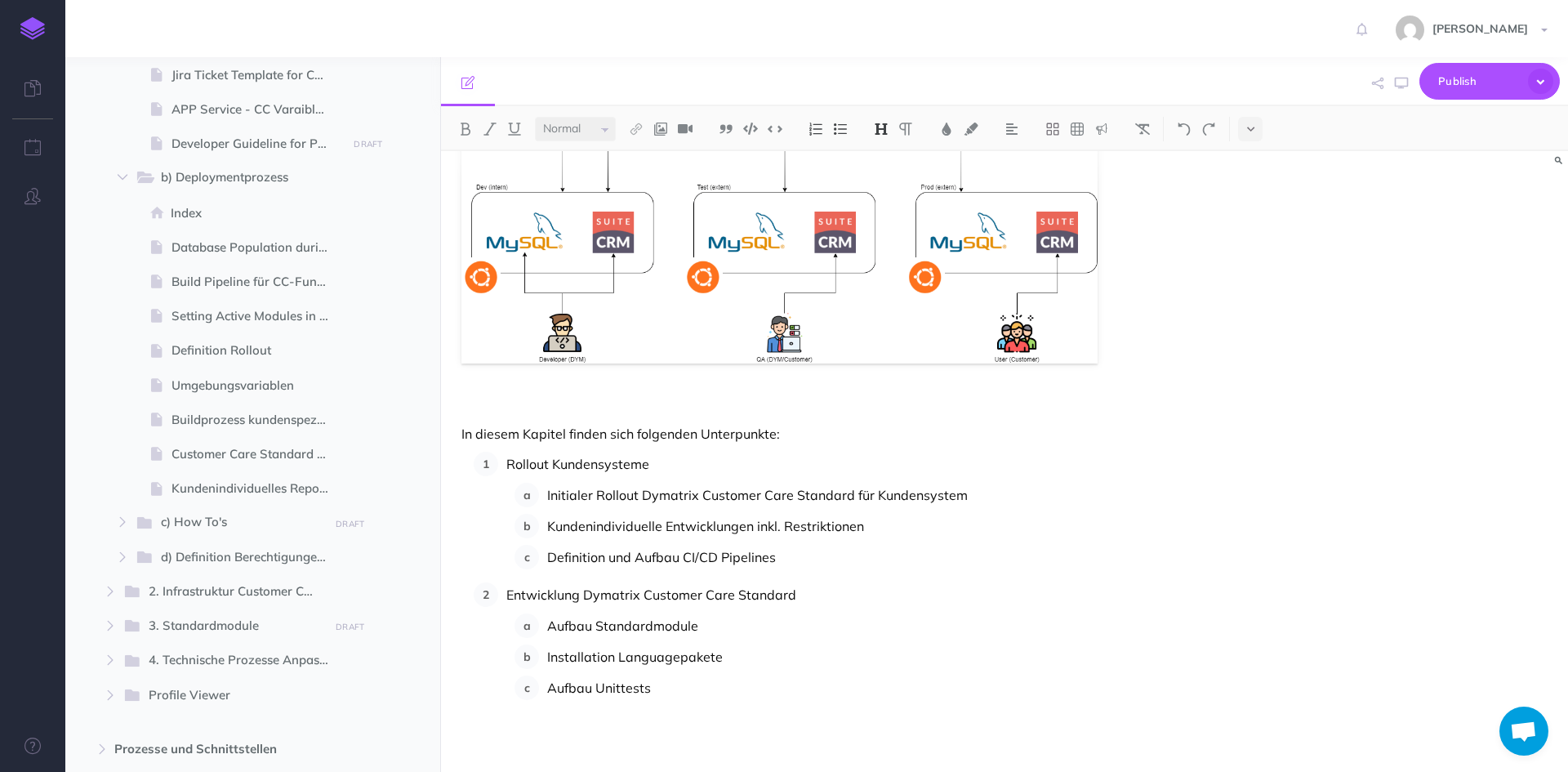
click at [223, 351] on span "Definition Rollout" at bounding box center [256, 351] width 170 height 19
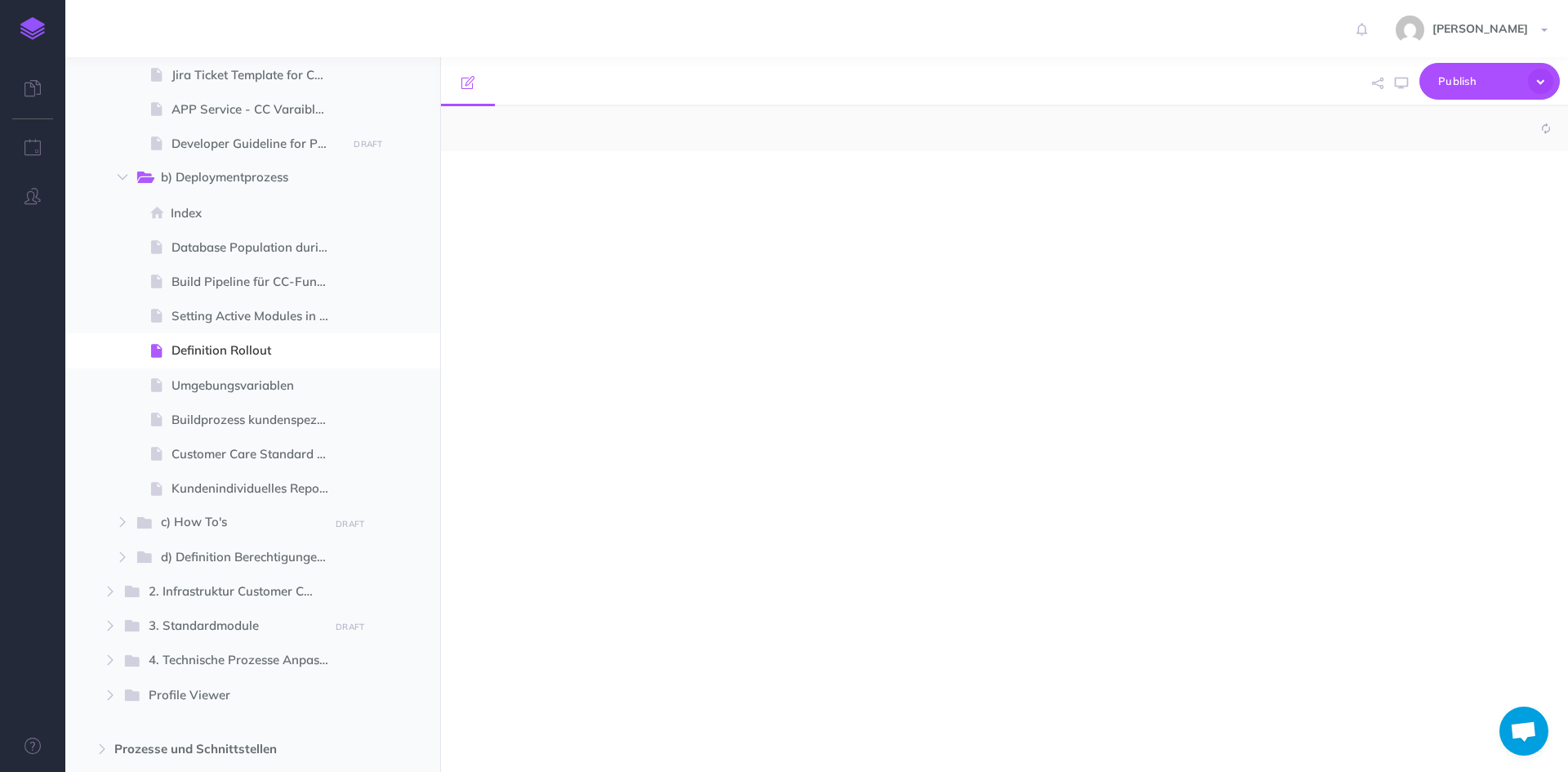
select select "null"
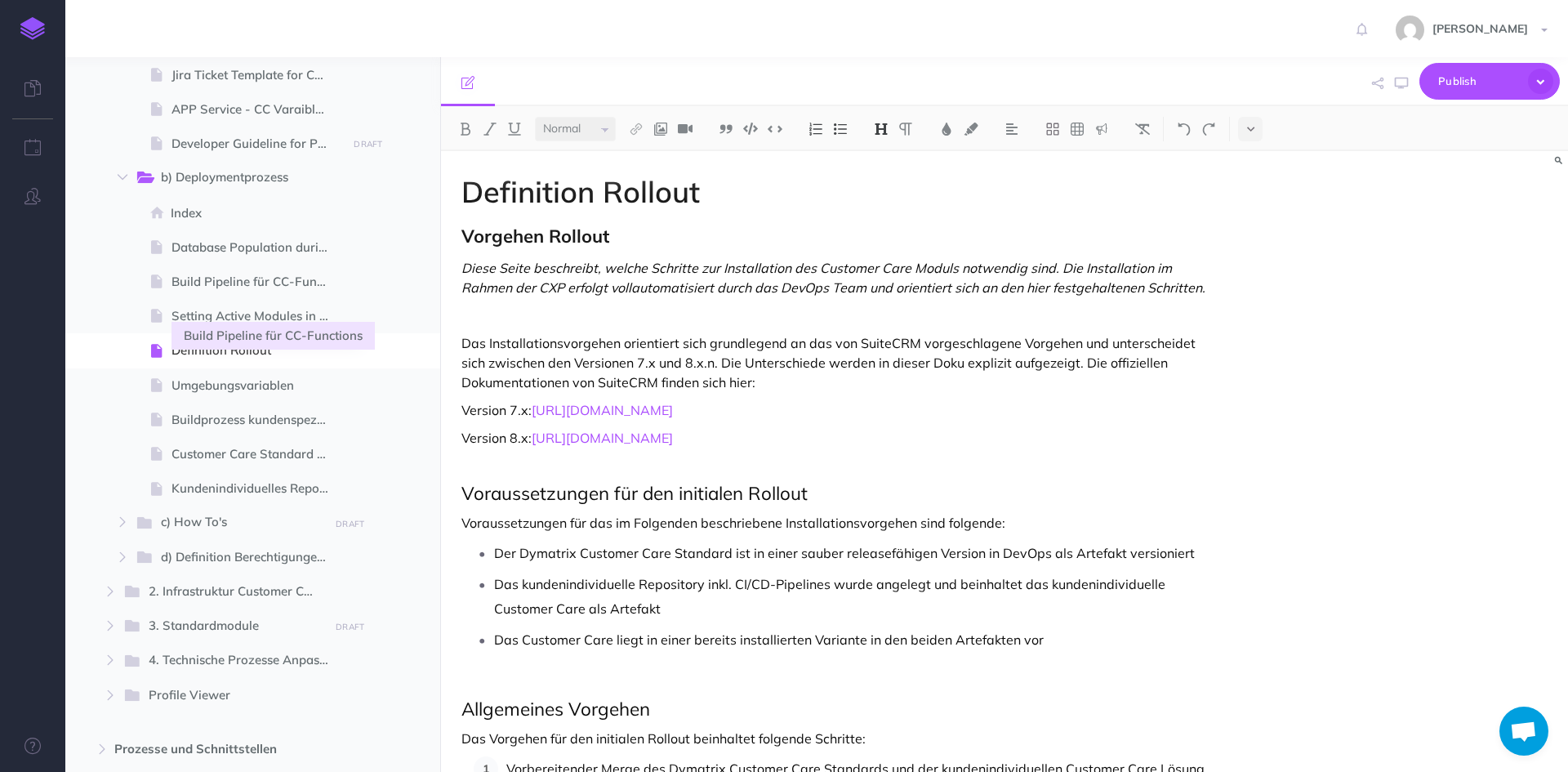
scroll to position [735, 0]
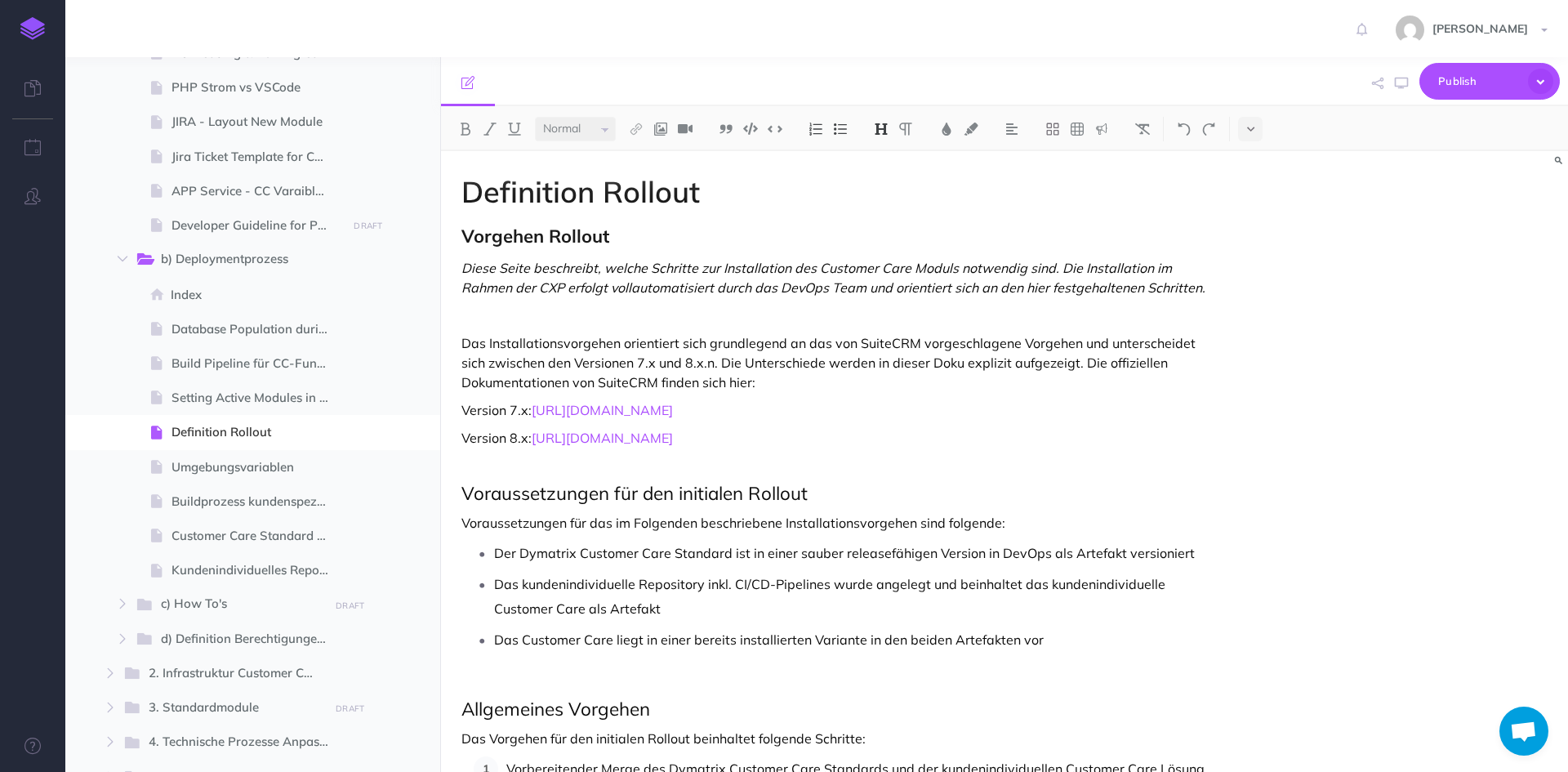
click at [167, 292] on span at bounding box center [158, 295] width 24 height 19
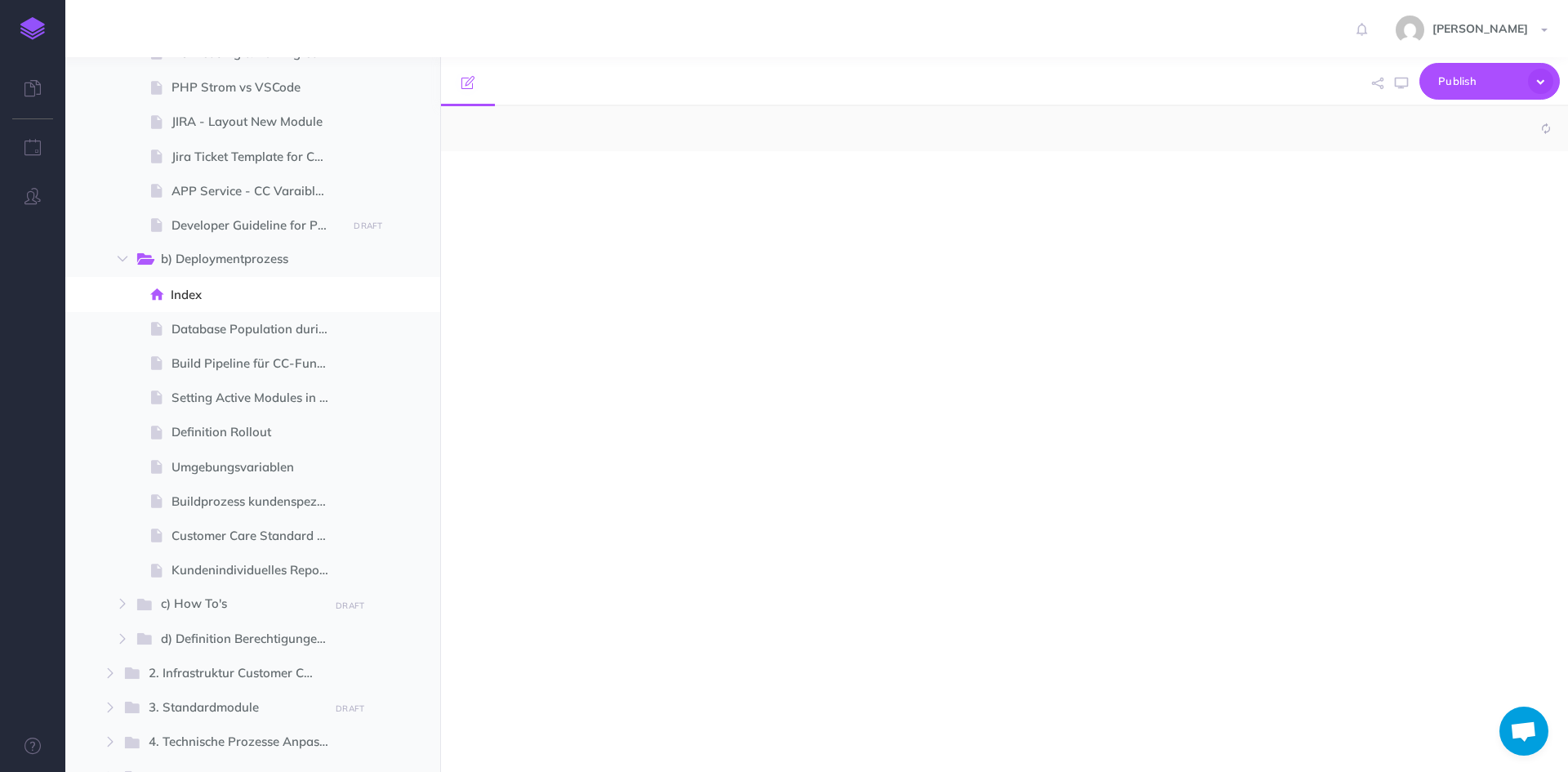
select select "null"
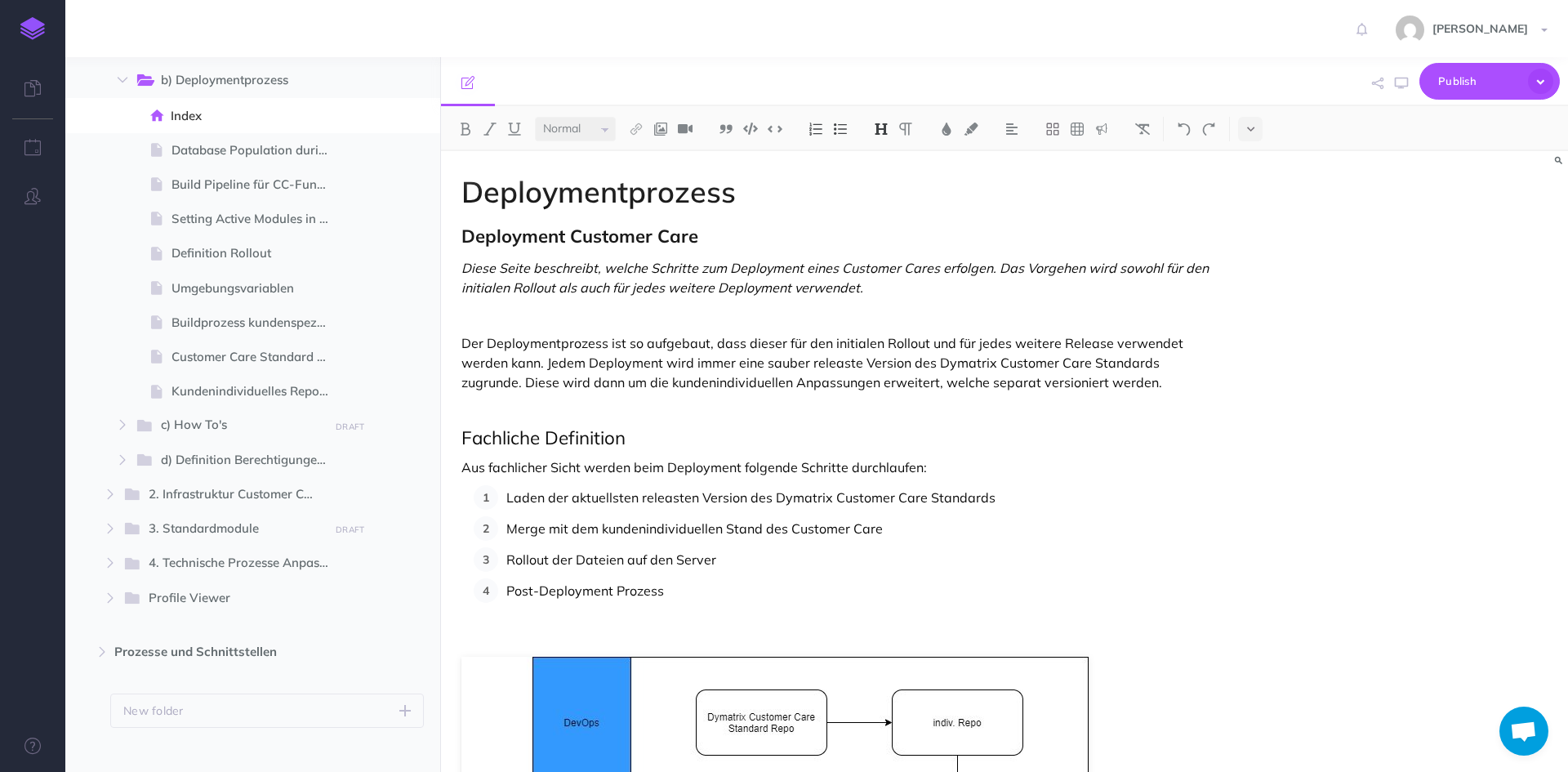
scroll to position [935, 0]
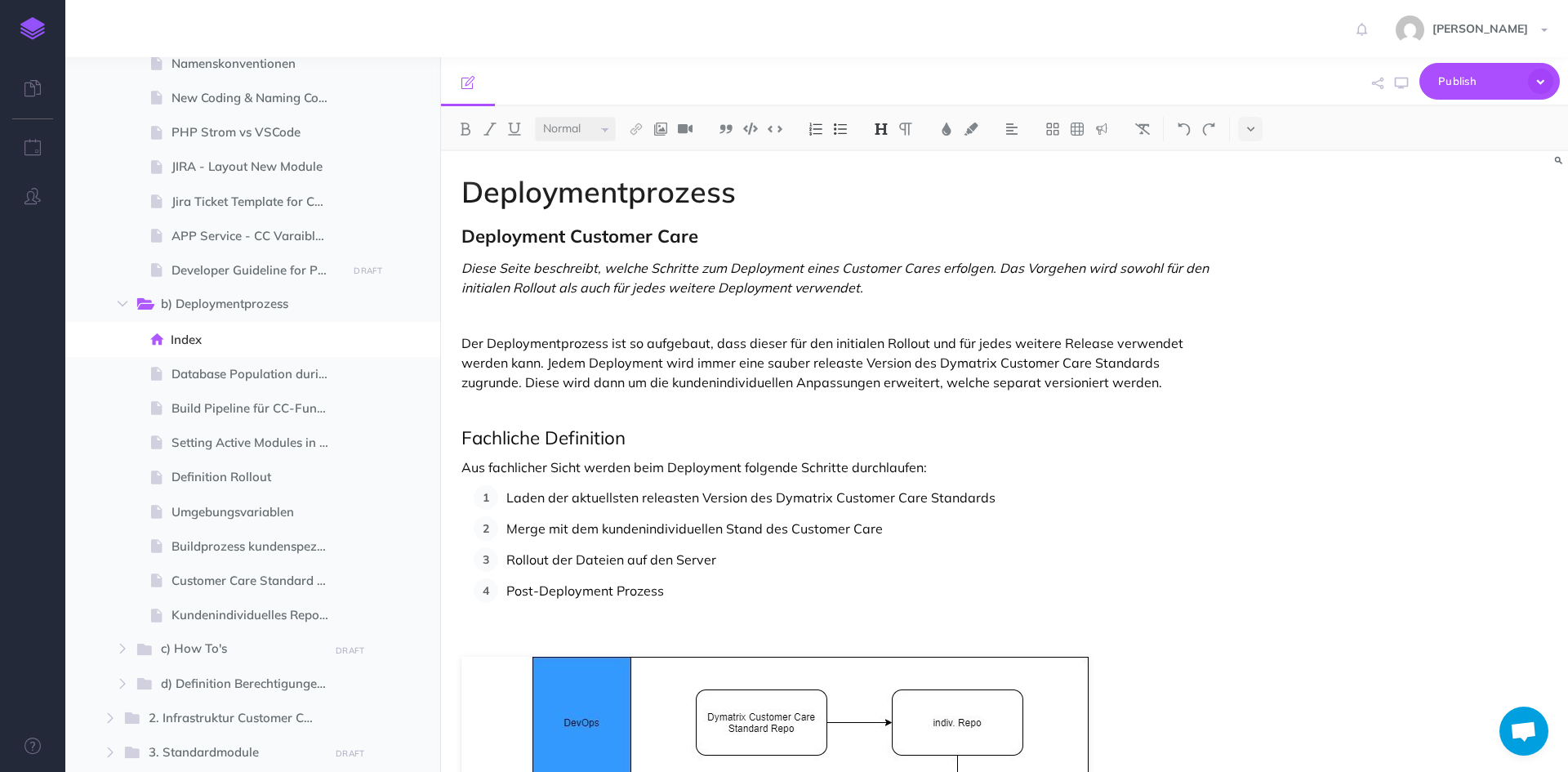
click at [125, 298] on button "button" at bounding box center [122, 303] width 30 height 19
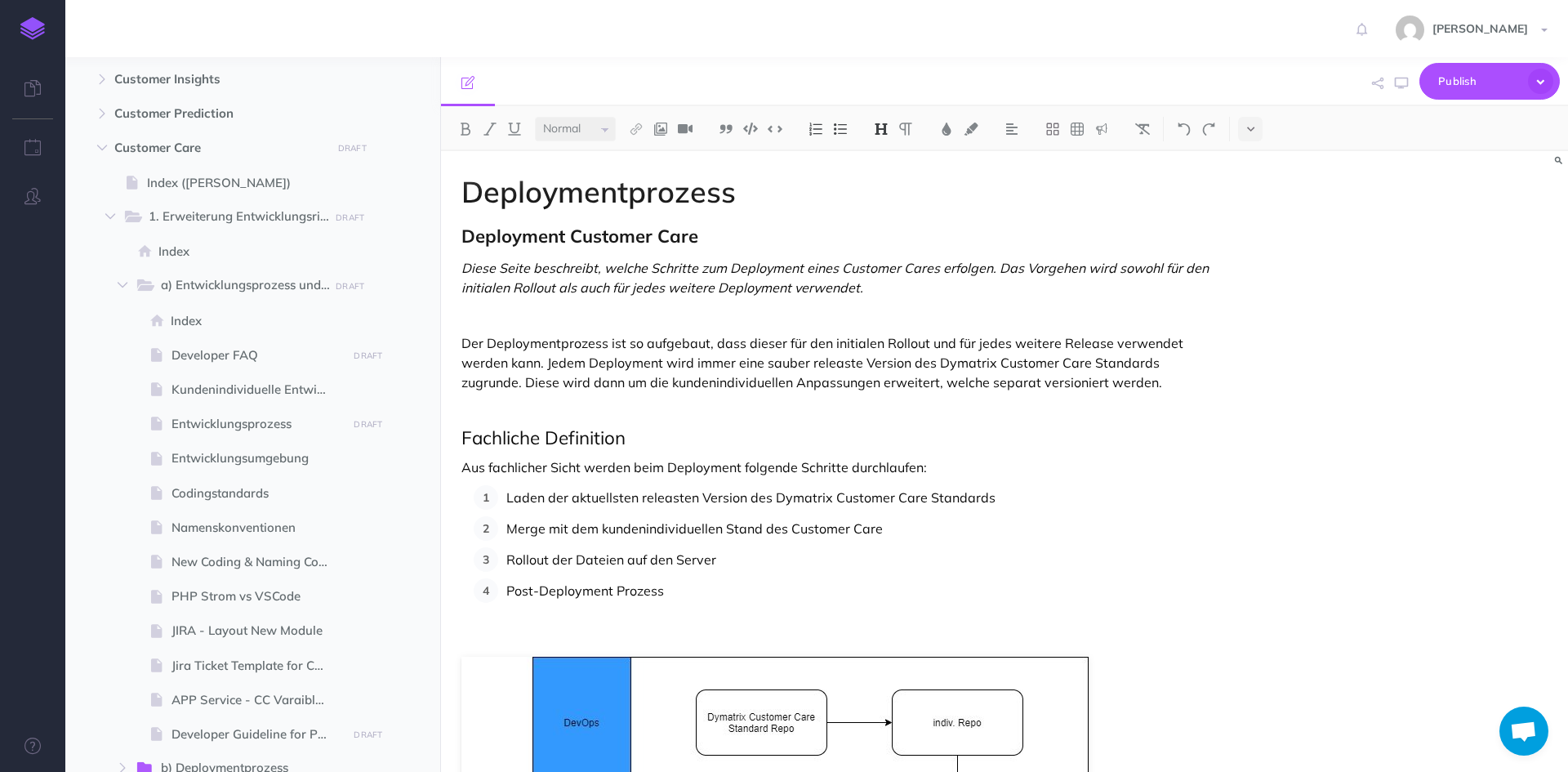
scroll to position [217, 0]
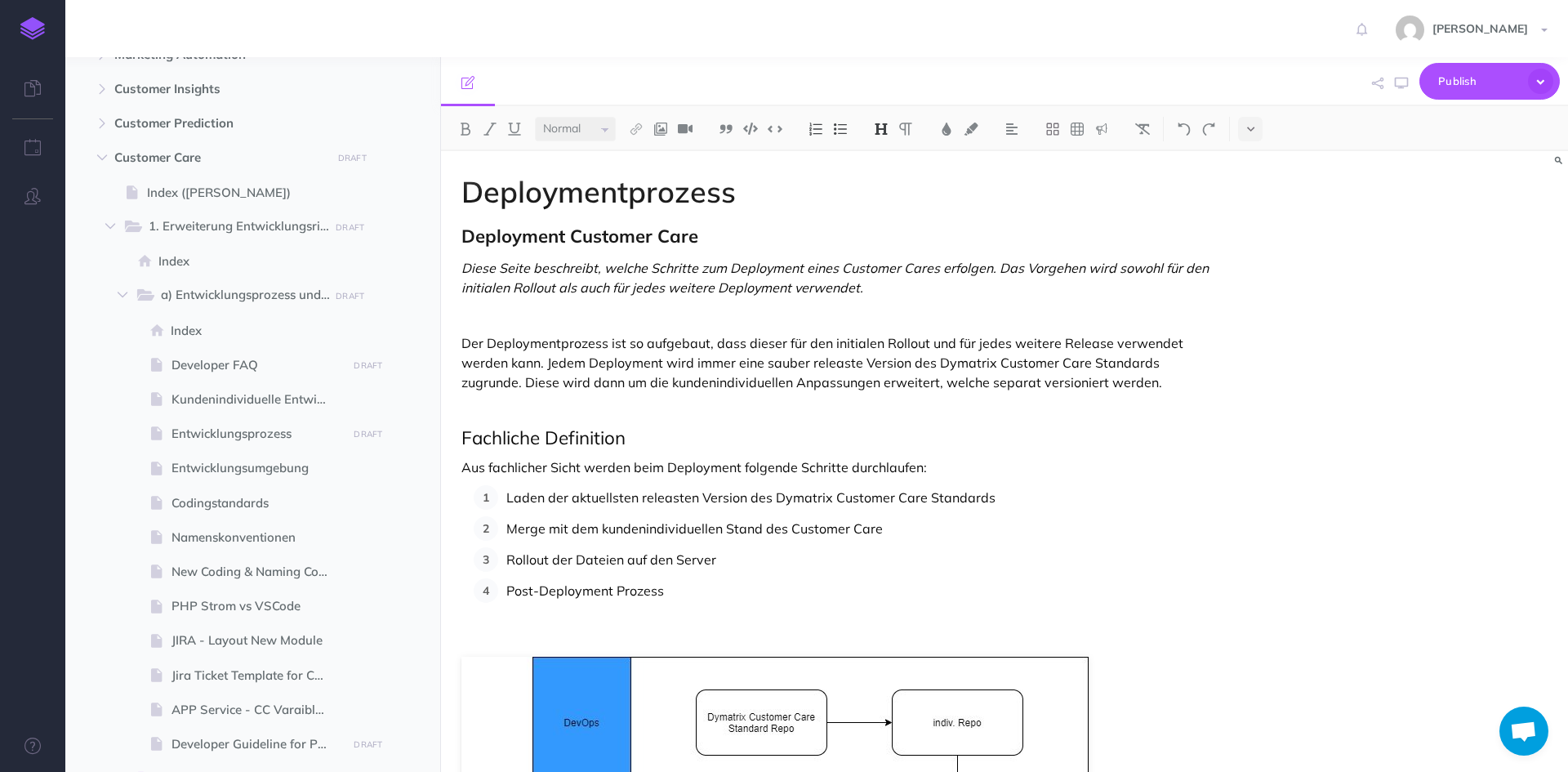
click at [205, 421] on span at bounding box center [253, 433] width 375 height 34
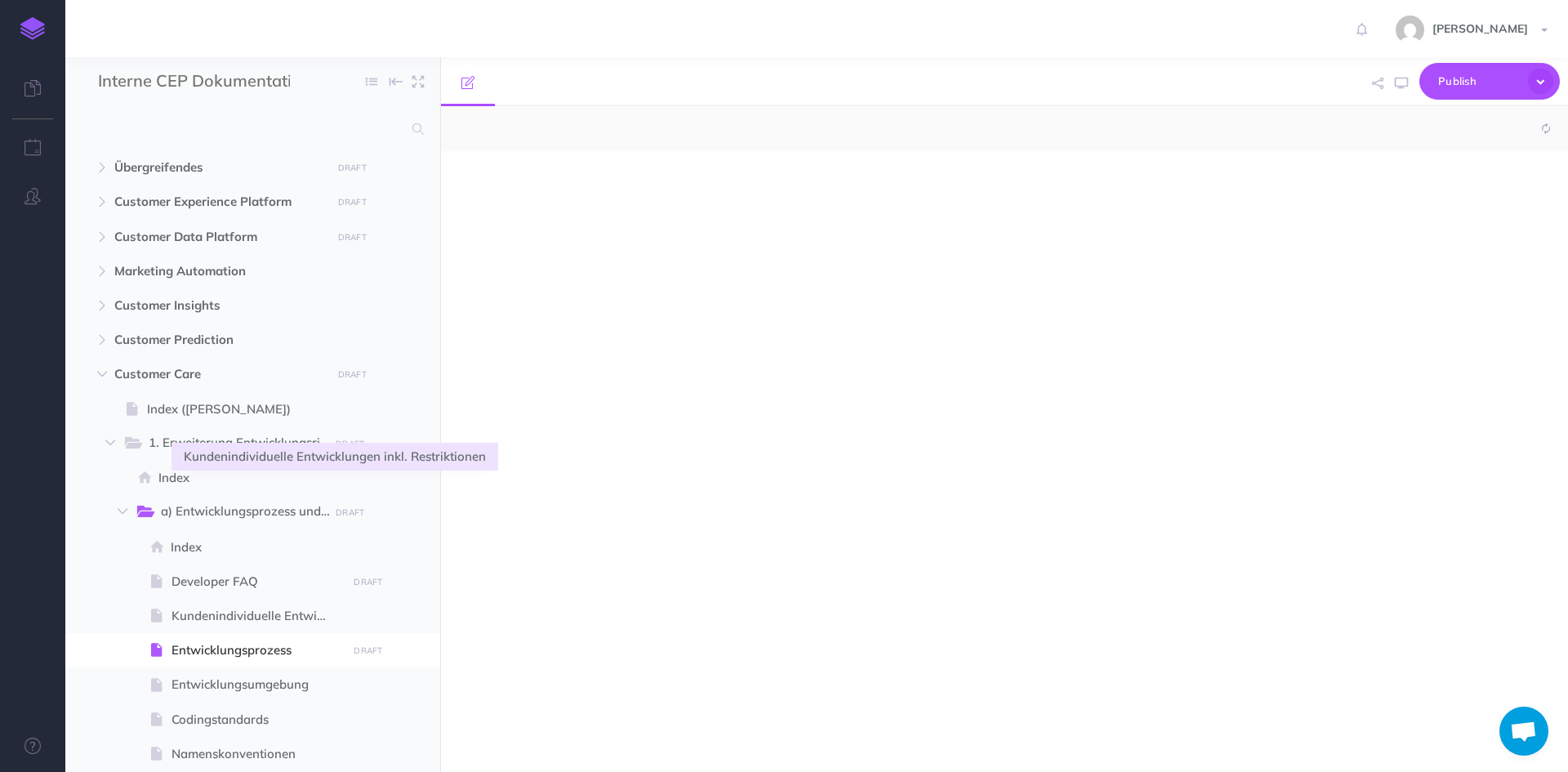
select select "null"
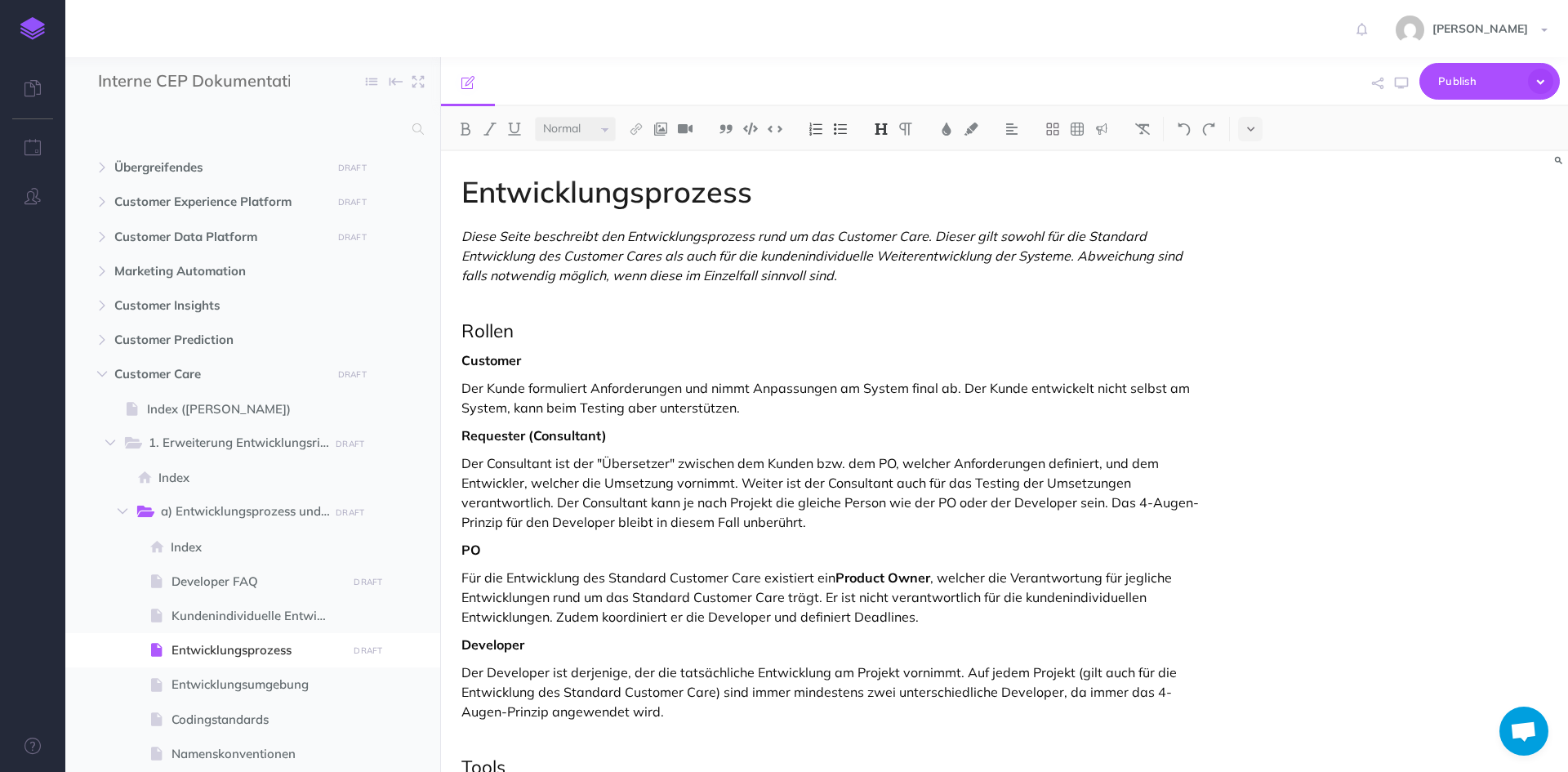
click at [93, 176] on button "button" at bounding box center [102, 167] width 30 height 19
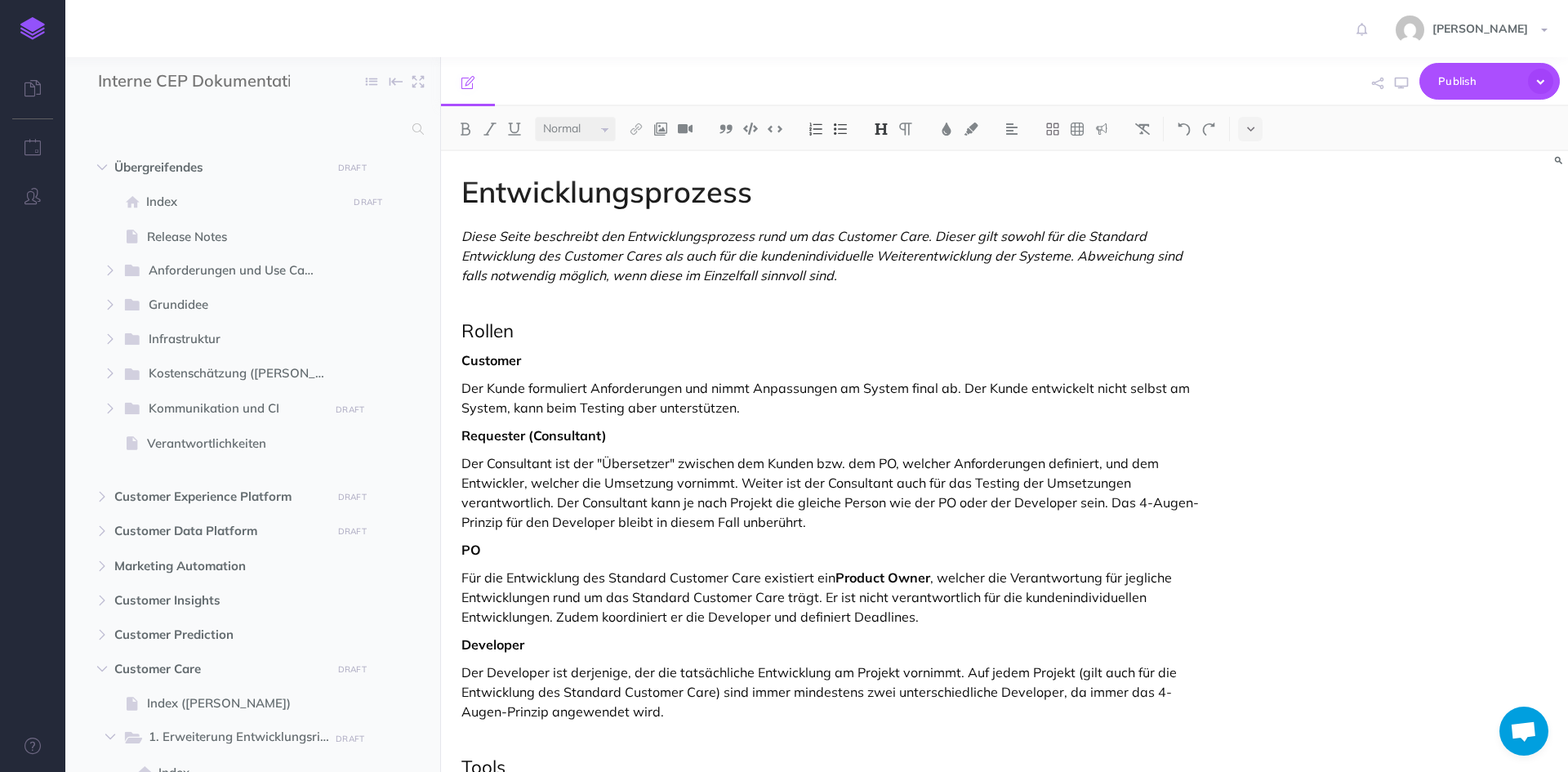
click at [101, 162] on button "button" at bounding box center [102, 167] width 30 height 19
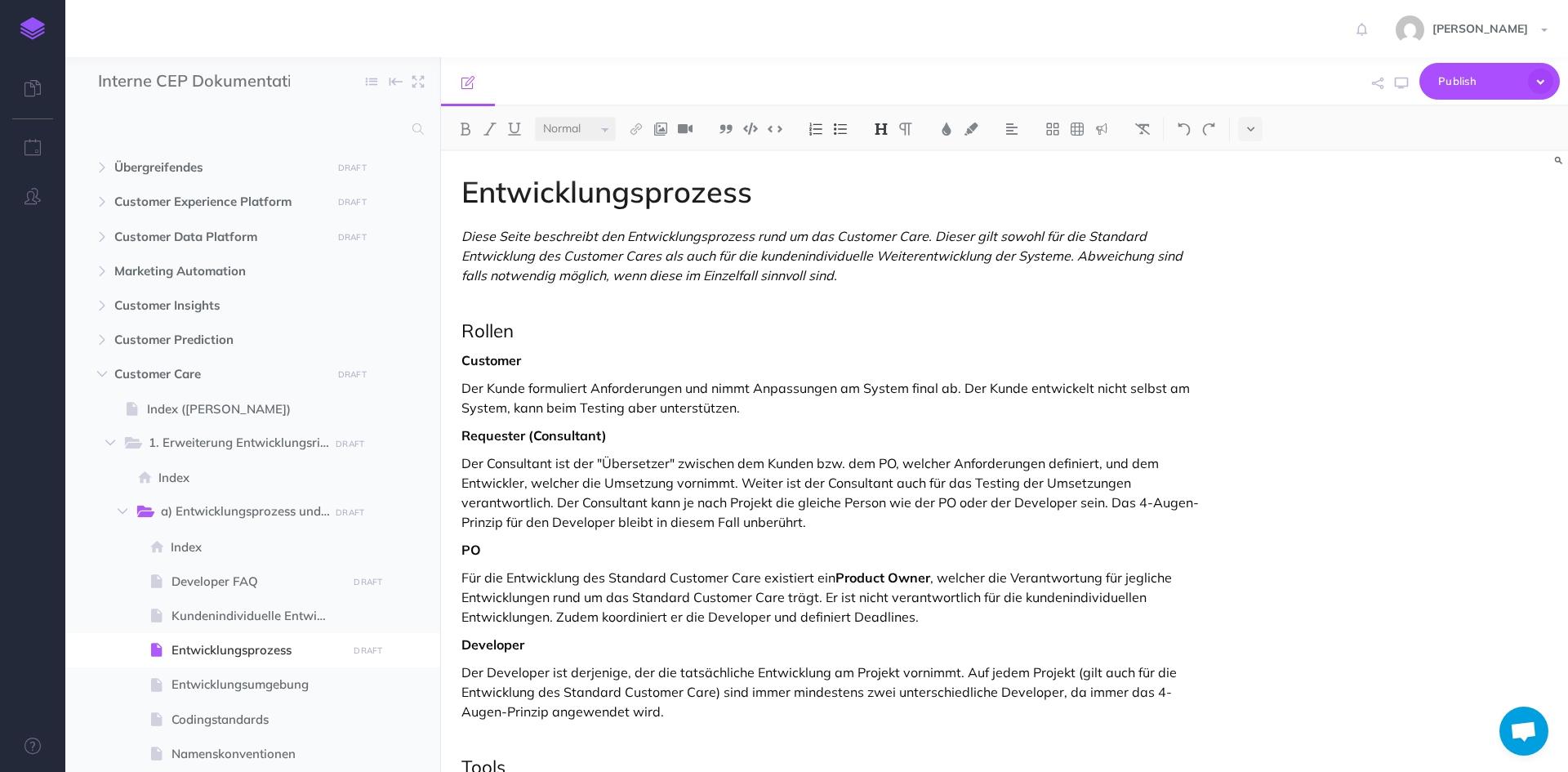
click at [100, 194] on button "button" at bounding box center [102, 202] width 30 height 19
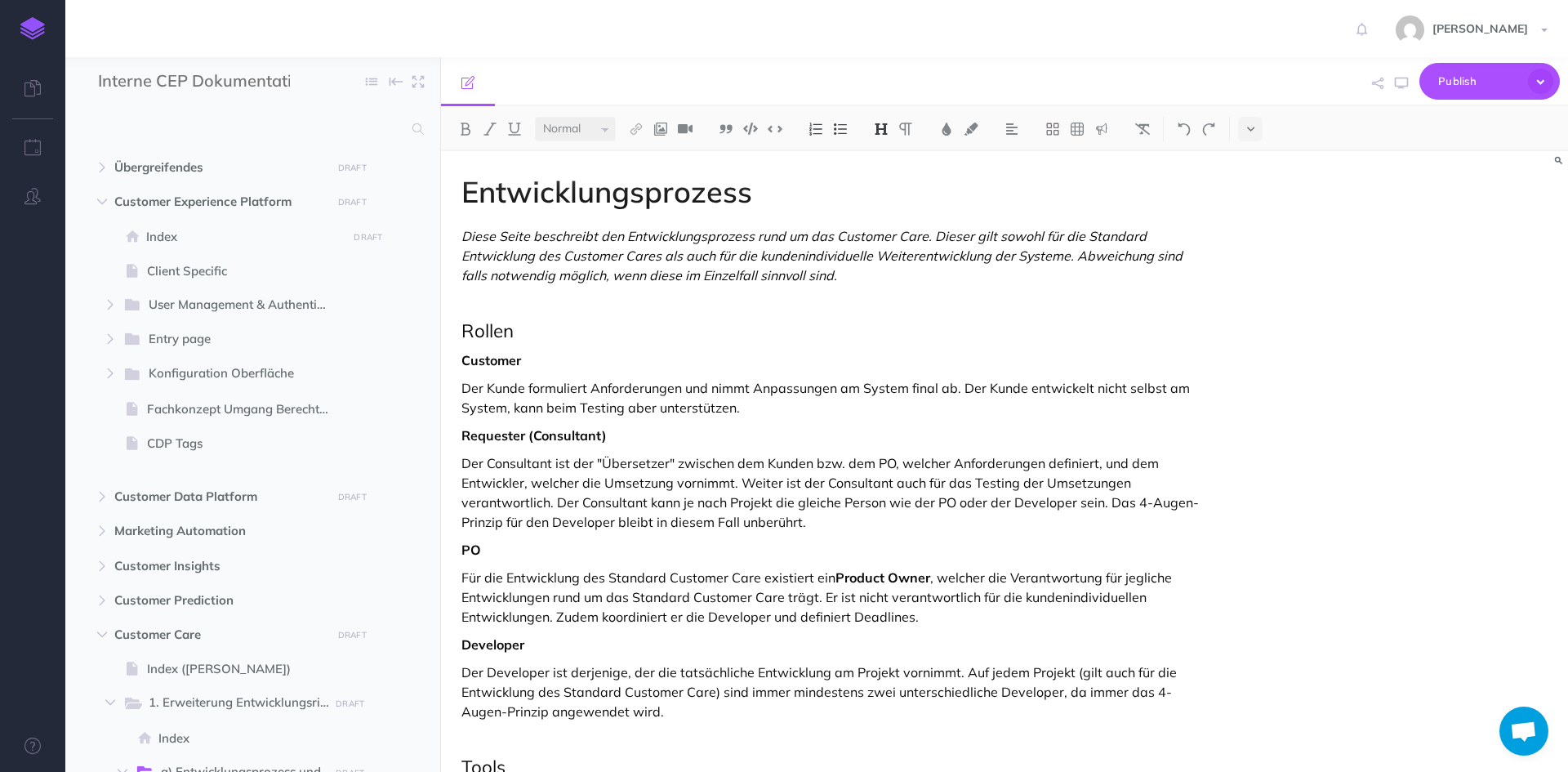
click at [109, 379] on button "button" at bounding box center [110, 373] width 30 height 19
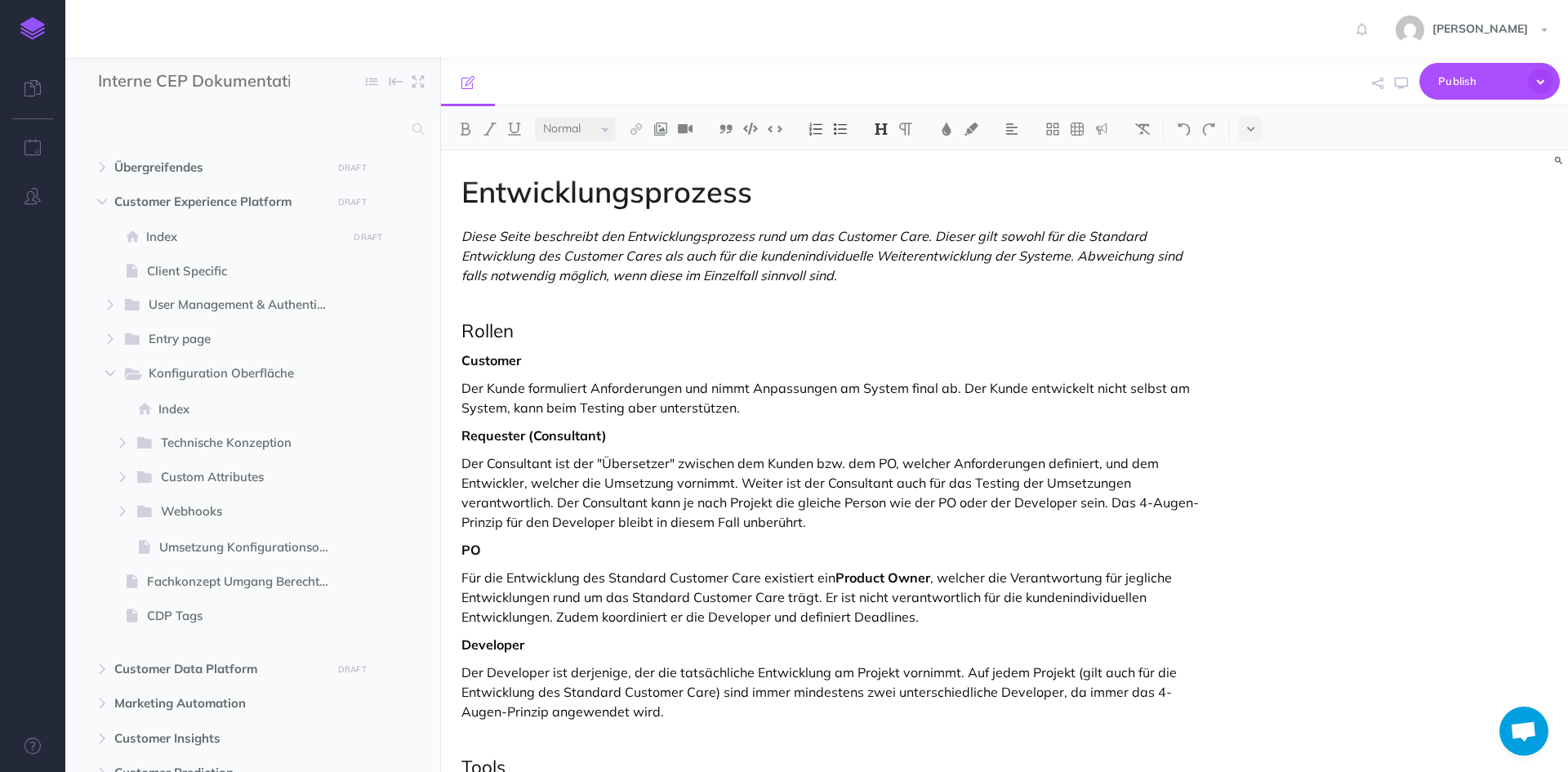
click at [108, 444] on button "button" at bounding box center [122, 442] width 30 height 19
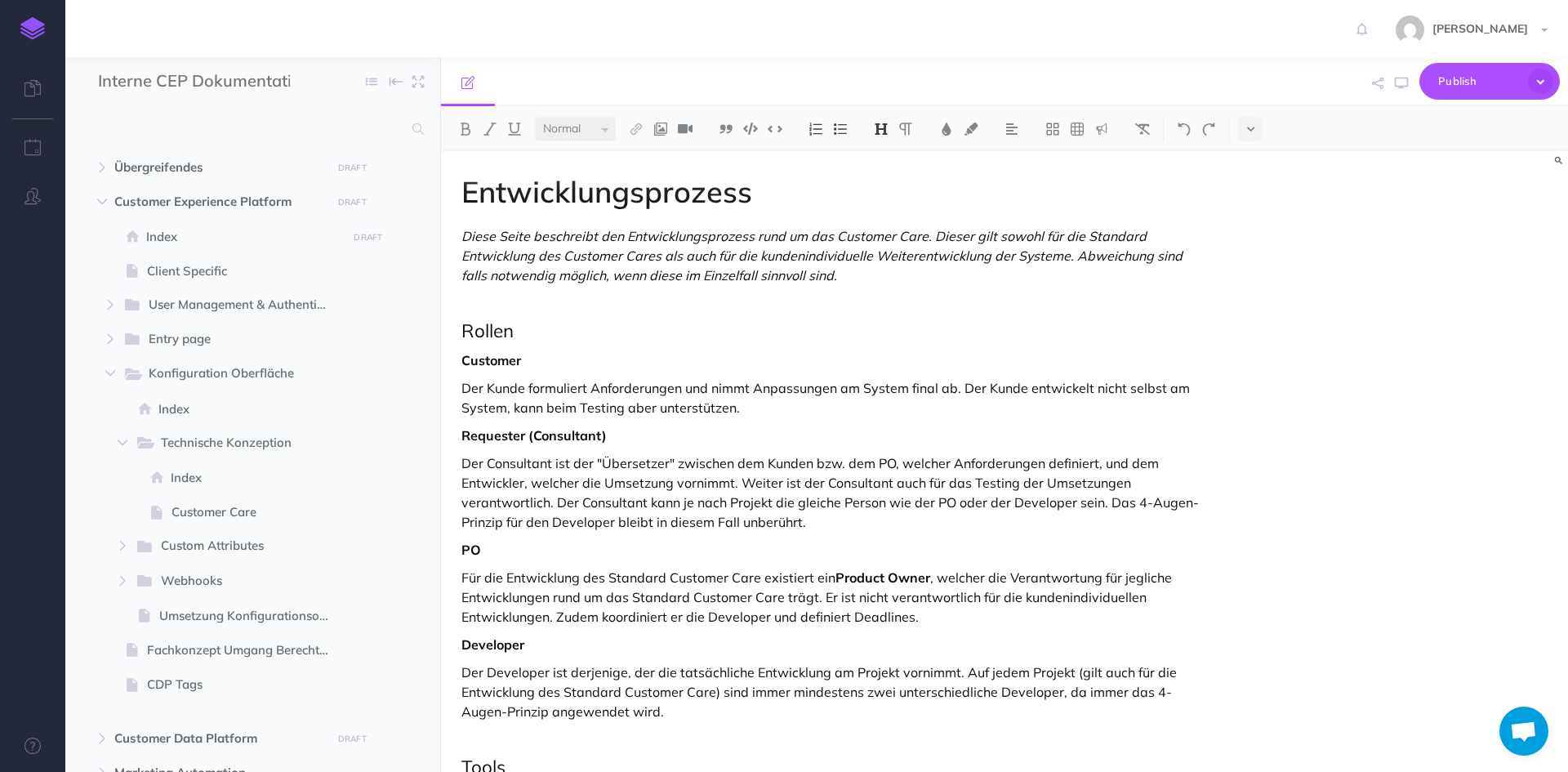
click at [118, 452] on button "button" at bounding box center [122, 442] width 30 height 19
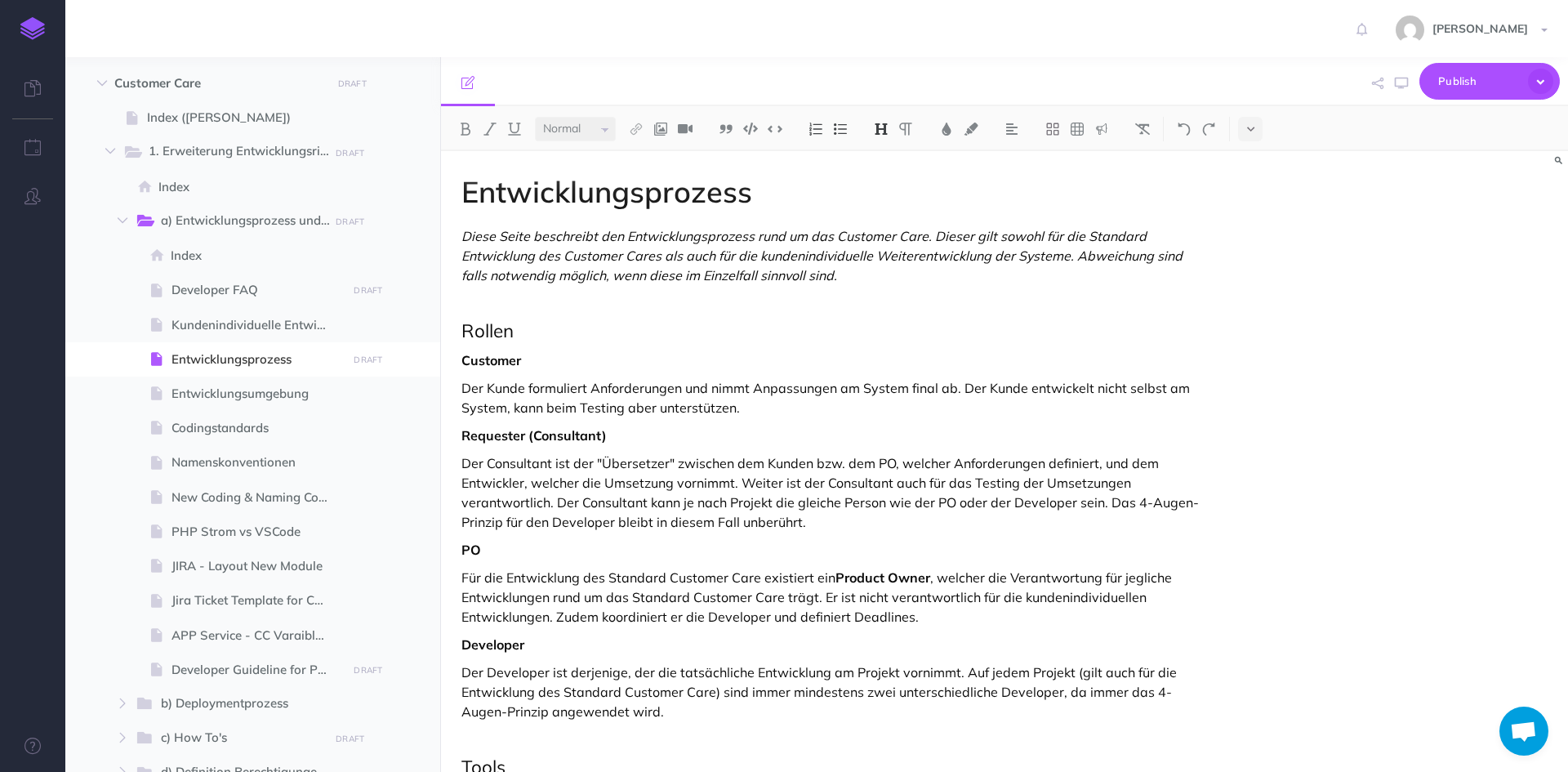
scroll to position [735, 0]
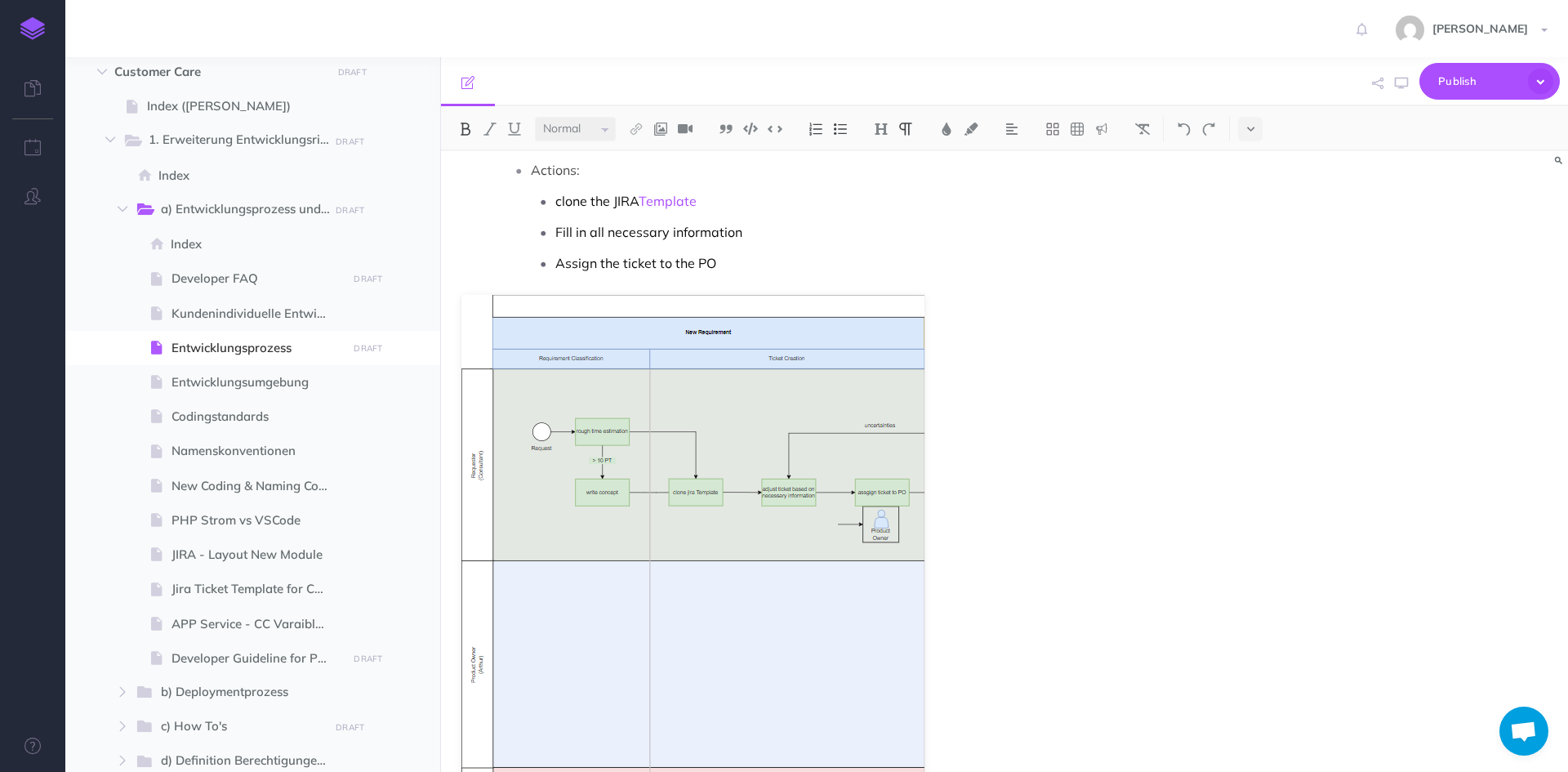
scroll to position [2532, 0]
